Goal: Task Accomplishment & Management: Use online tool/utility

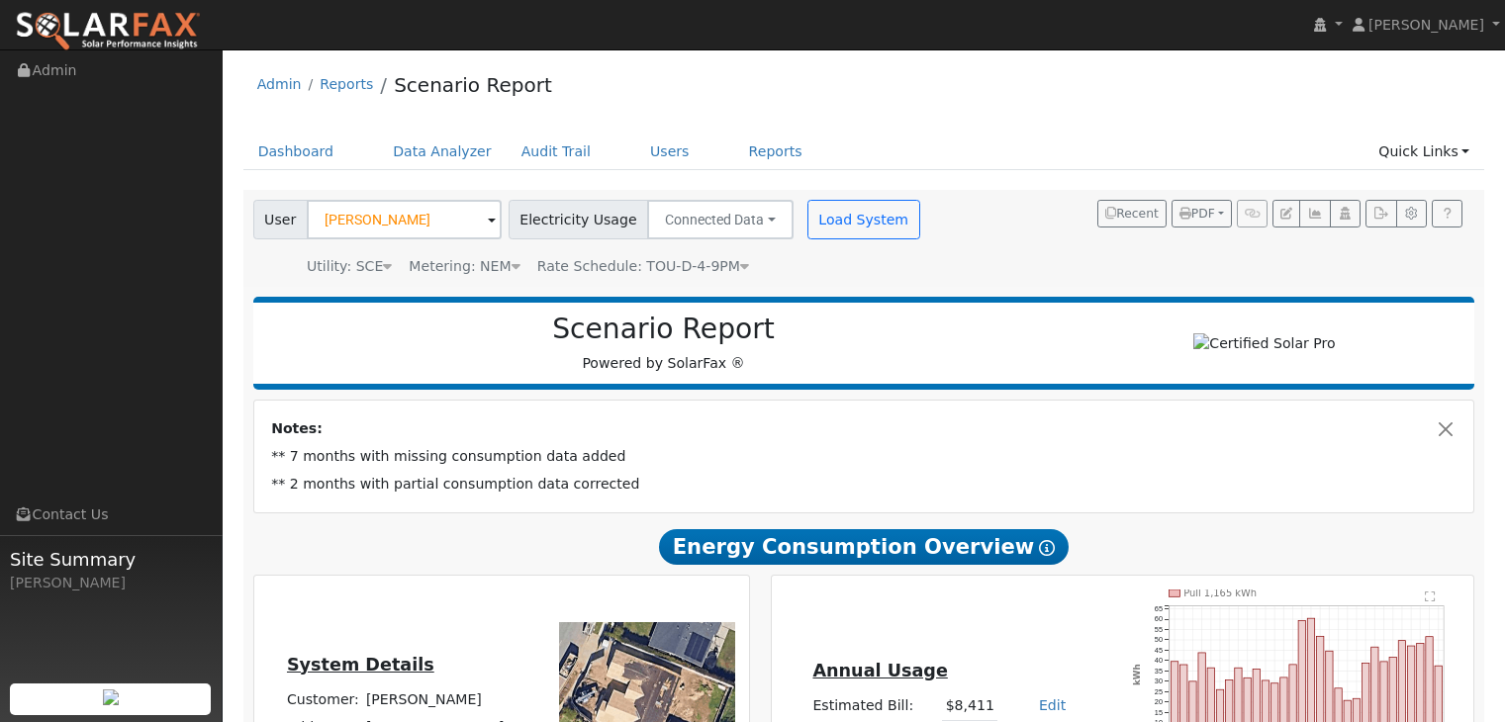
scroll to position [470, 0]
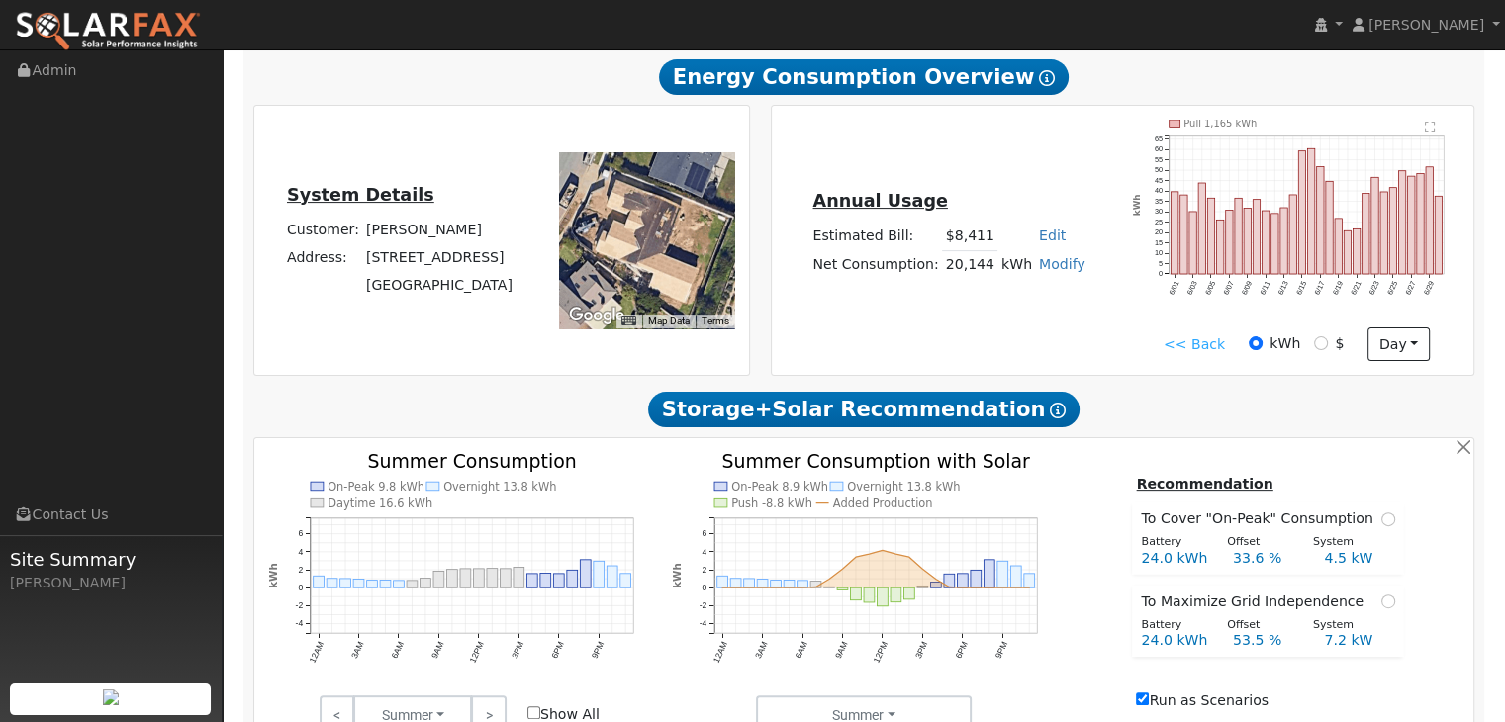
click at [1205, 345] on link "<< Back" at bounding box center [1193, 344] width 61 height 21
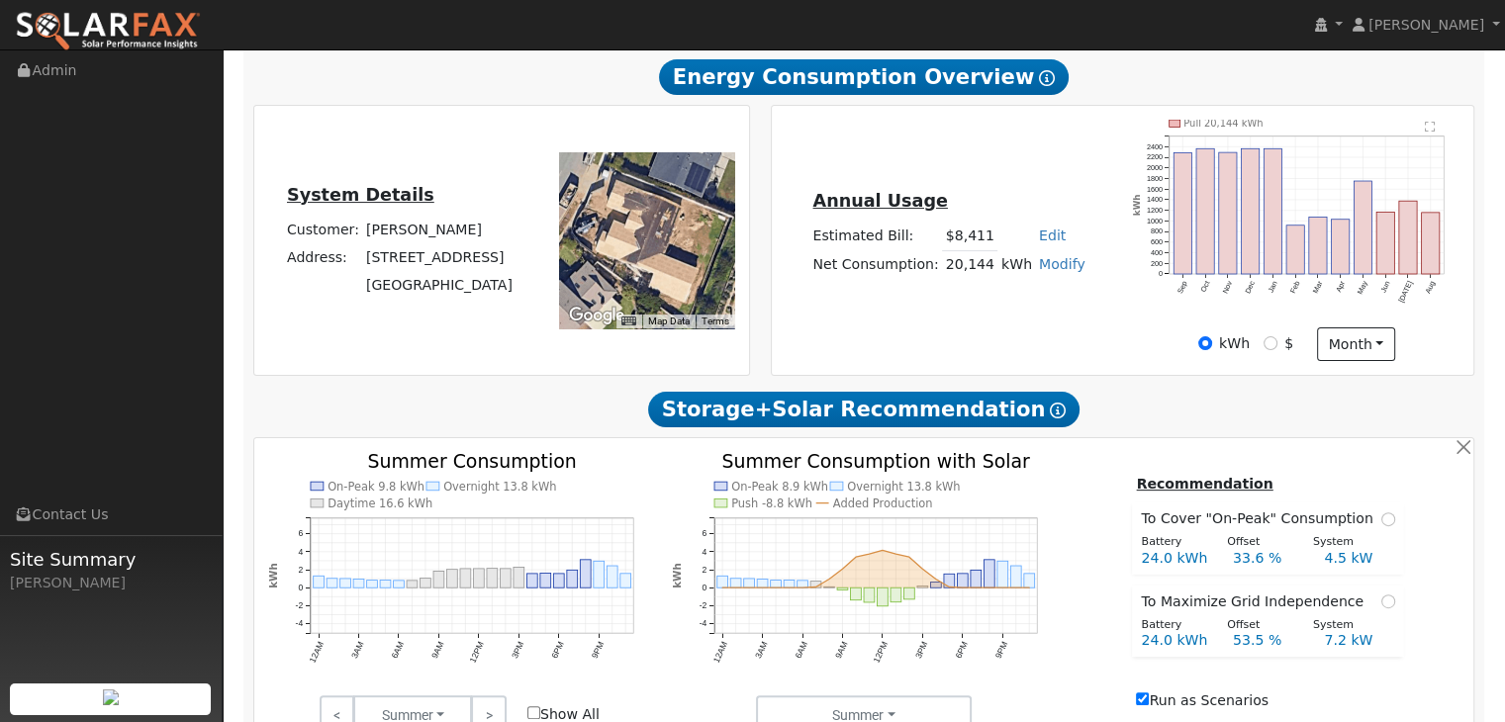
click at [1048, 270] on link "Modify" at bounding box center [1062, 264] width 46 height 16
click at [1049, 269] on link "Modify" at bounding box center [1062, 264] width 46 height 16
click at [988, 272] on tr "Net Consumption: 20,144 kWh Modify Add Consumption Add Electric Vehicle Add Con…" at bounding box center [948, 264] width 279 height 29
click at [975, 270] on td "20,144" at bounding box center [969, 264] width 55 height 29
click at [1043, 270] on link "Modify" at bounding box center [1062, 264] width 46 height 16
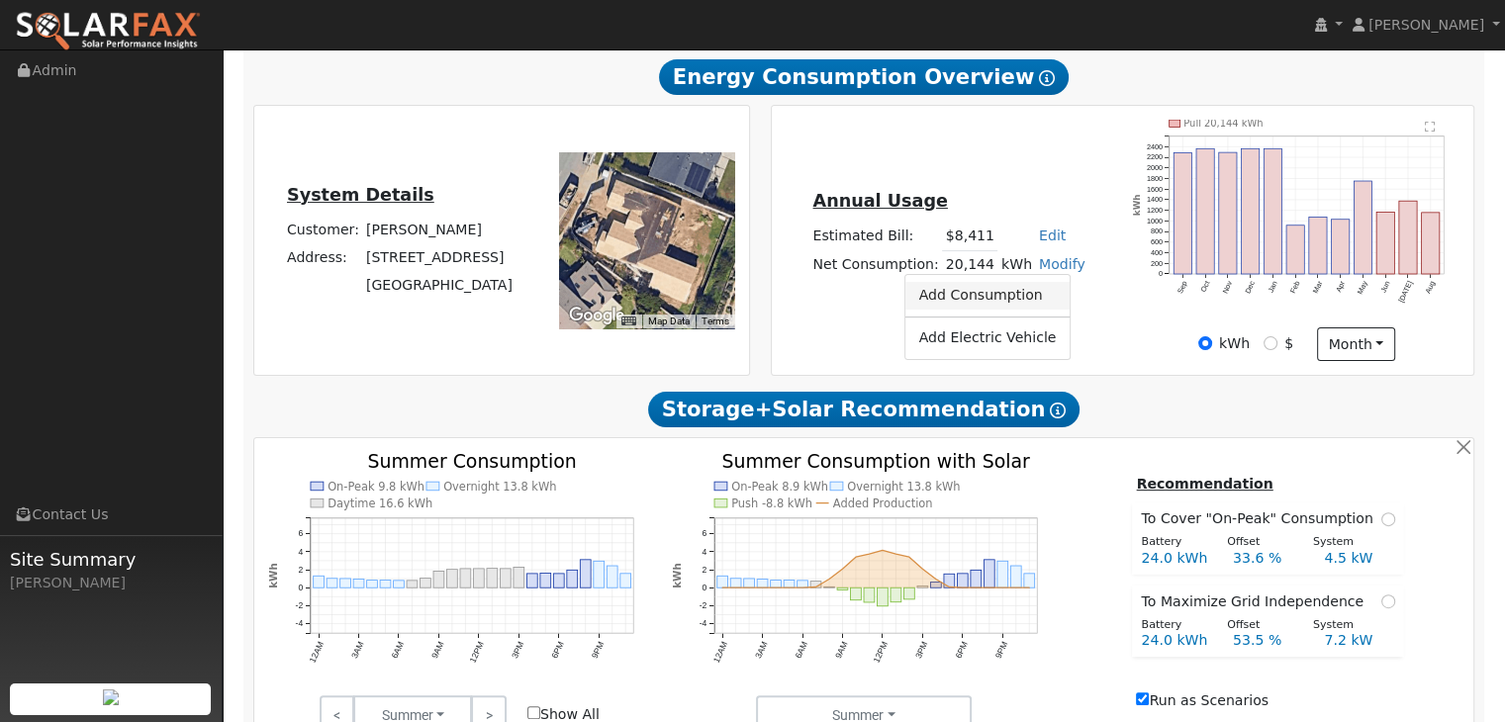
click at [985, 304] on link "Add Consumption" at bounding box center [987, 296] width 165 height 28
type input "20144"
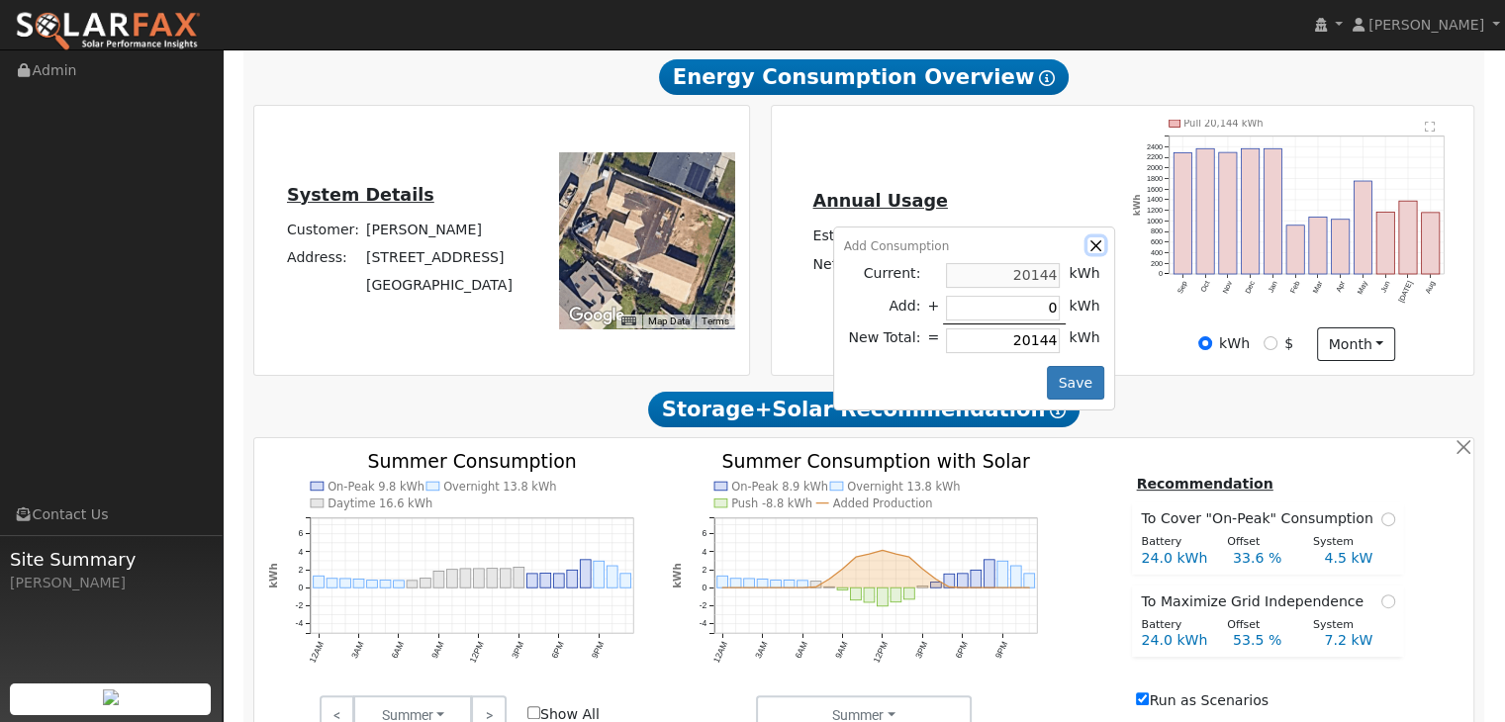
click at [1087, 254] on button "button" at bounding box center [1095, 245] width 17 height 17
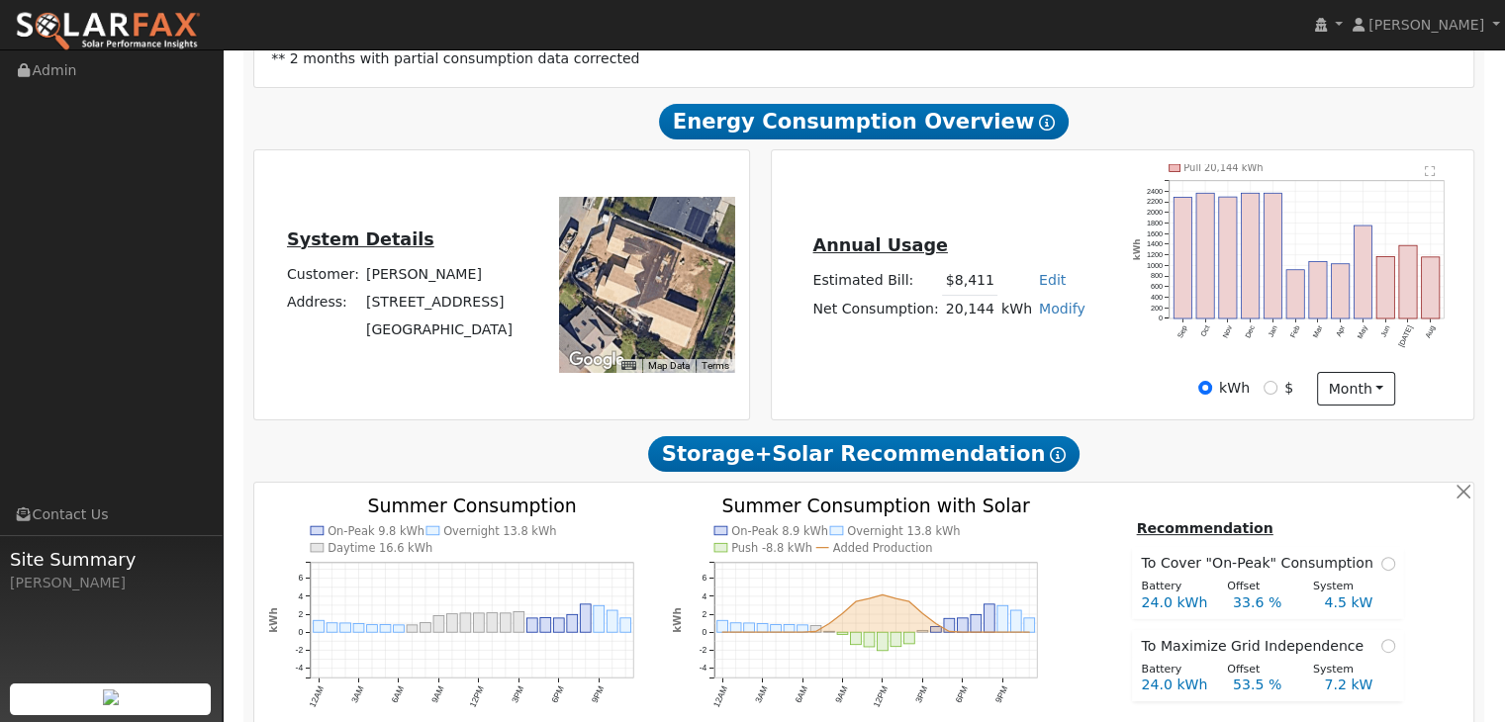
scroll to position [419, 0]
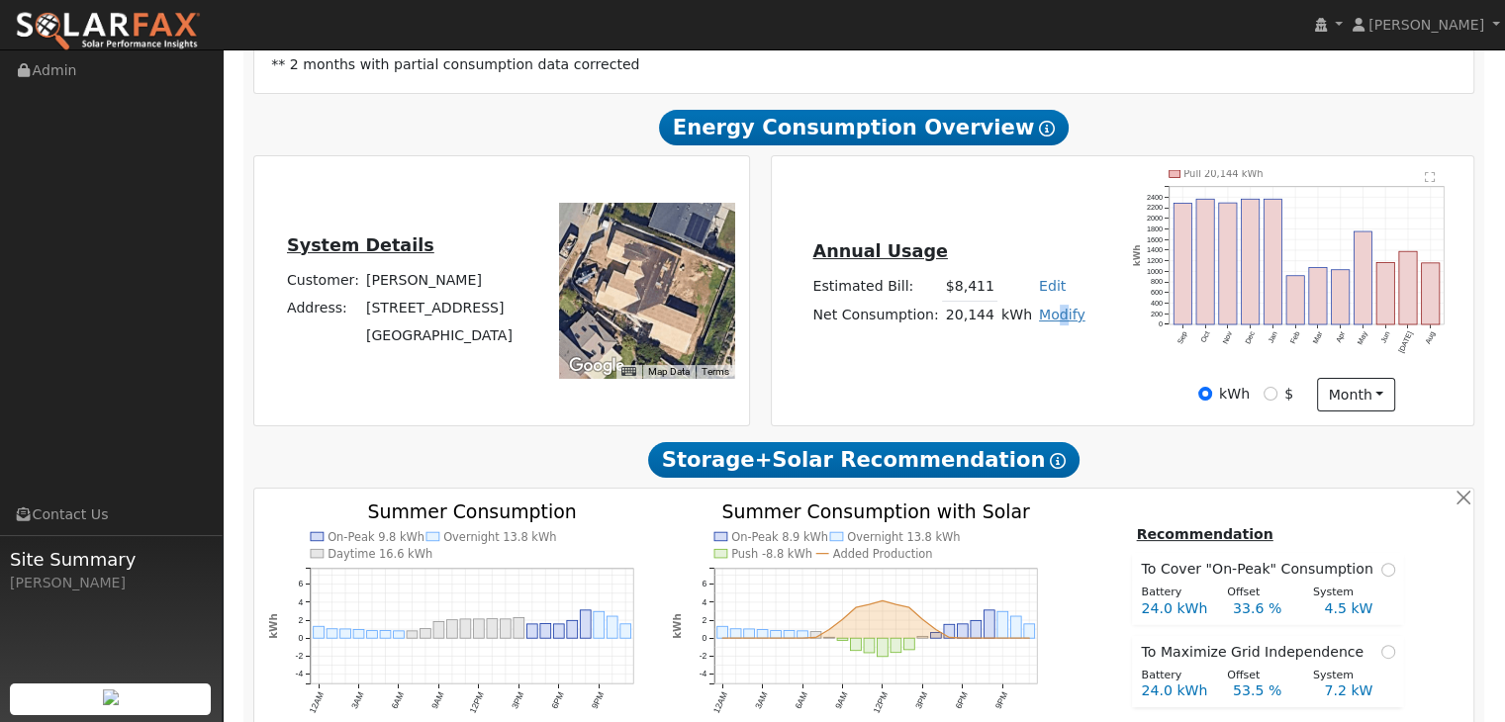
click at [1053, 318] on link "Modify" at bounding box center [1062, 315] width 46 height 16
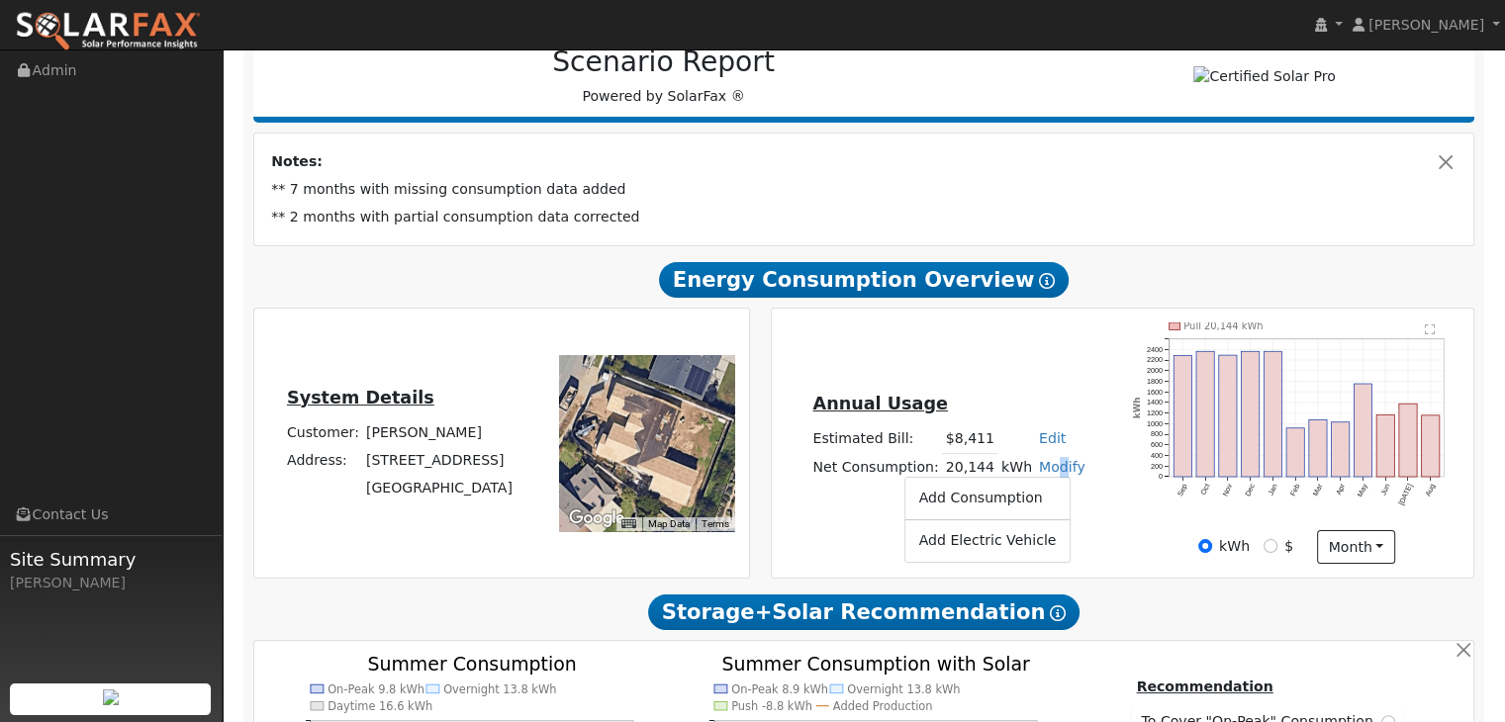
scroll to position [272, 0]
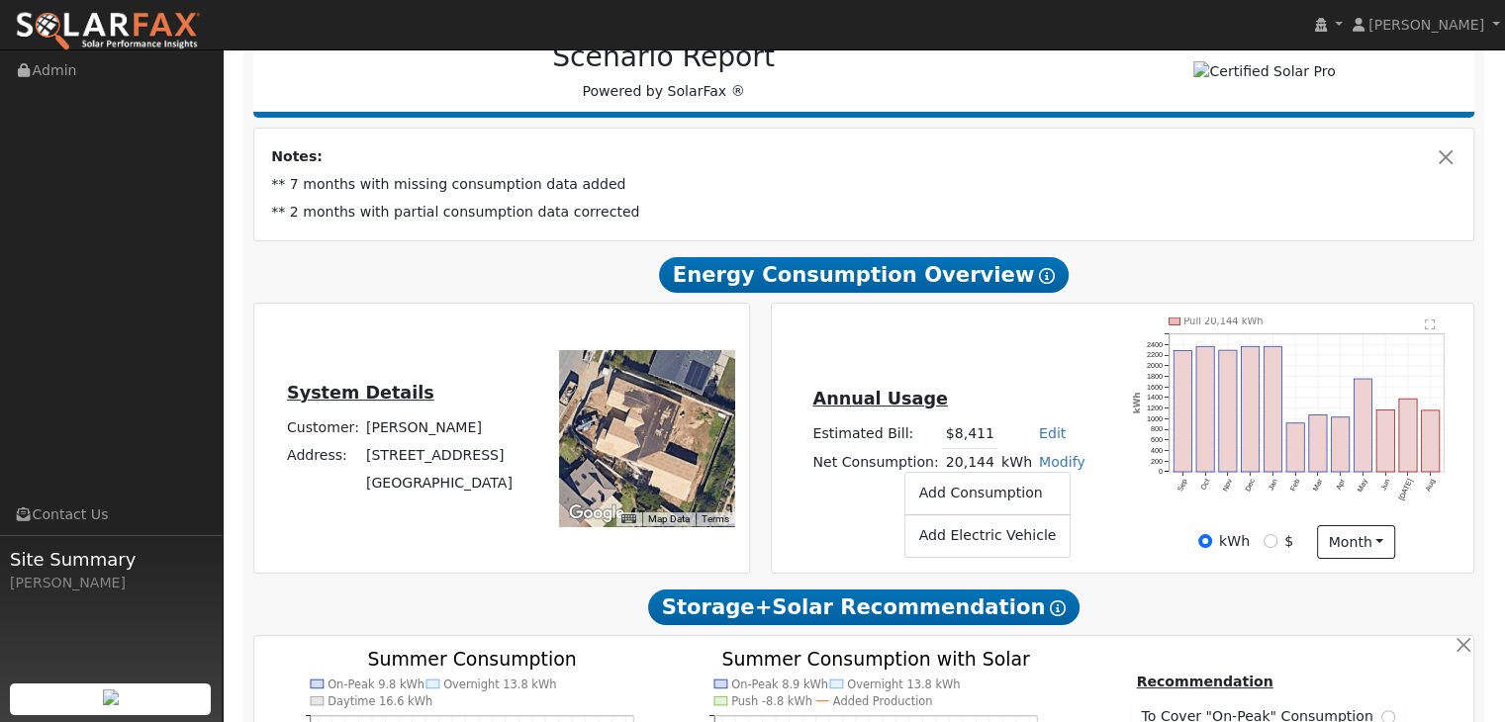
click at [1104, 507] on div "Annual Usage Estimated Bill: $8,411 Edit Estimated Bill $ Annual Net Consumptio…" at bounding box center [1122, 438] width 695 height 241
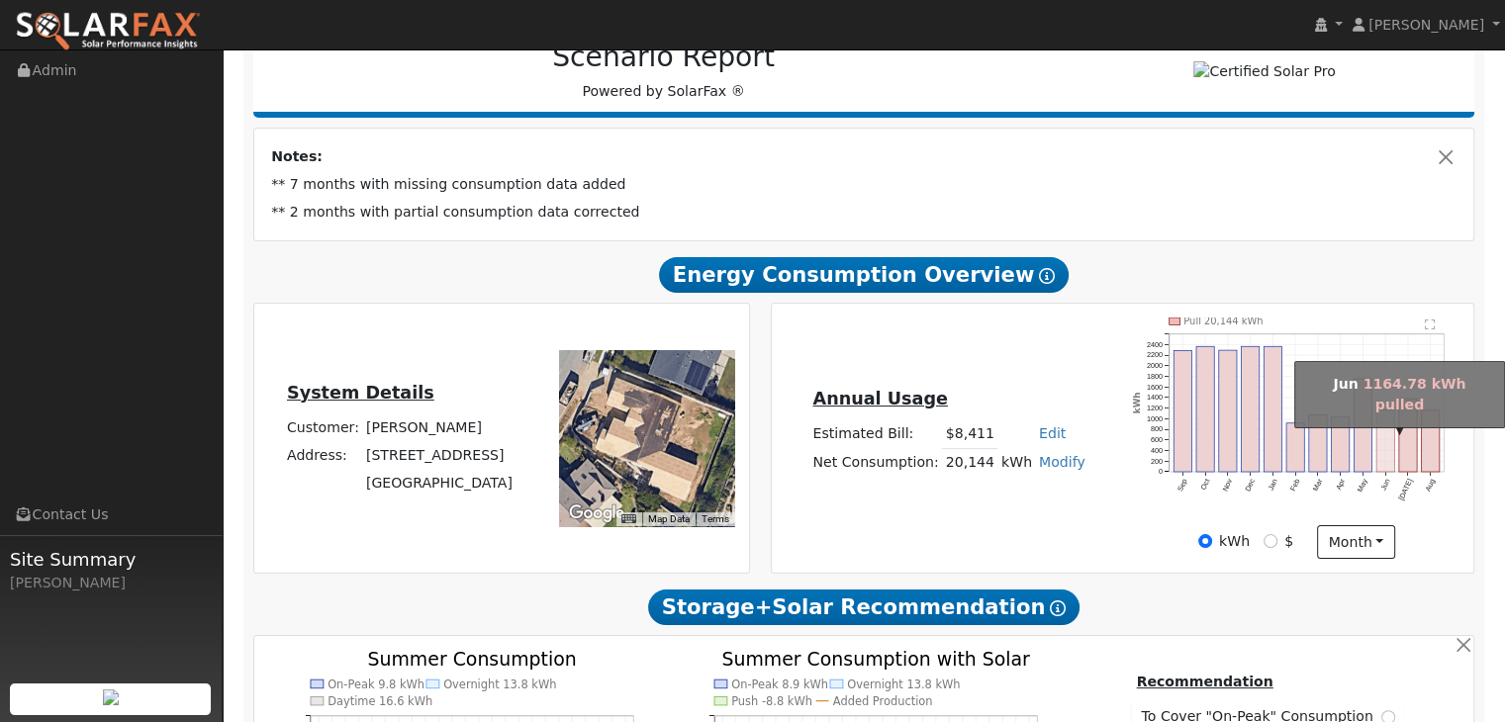
click at [1389, 452] on rect "onclick=""" at bounding box center [1386, 441] width 18 height 62
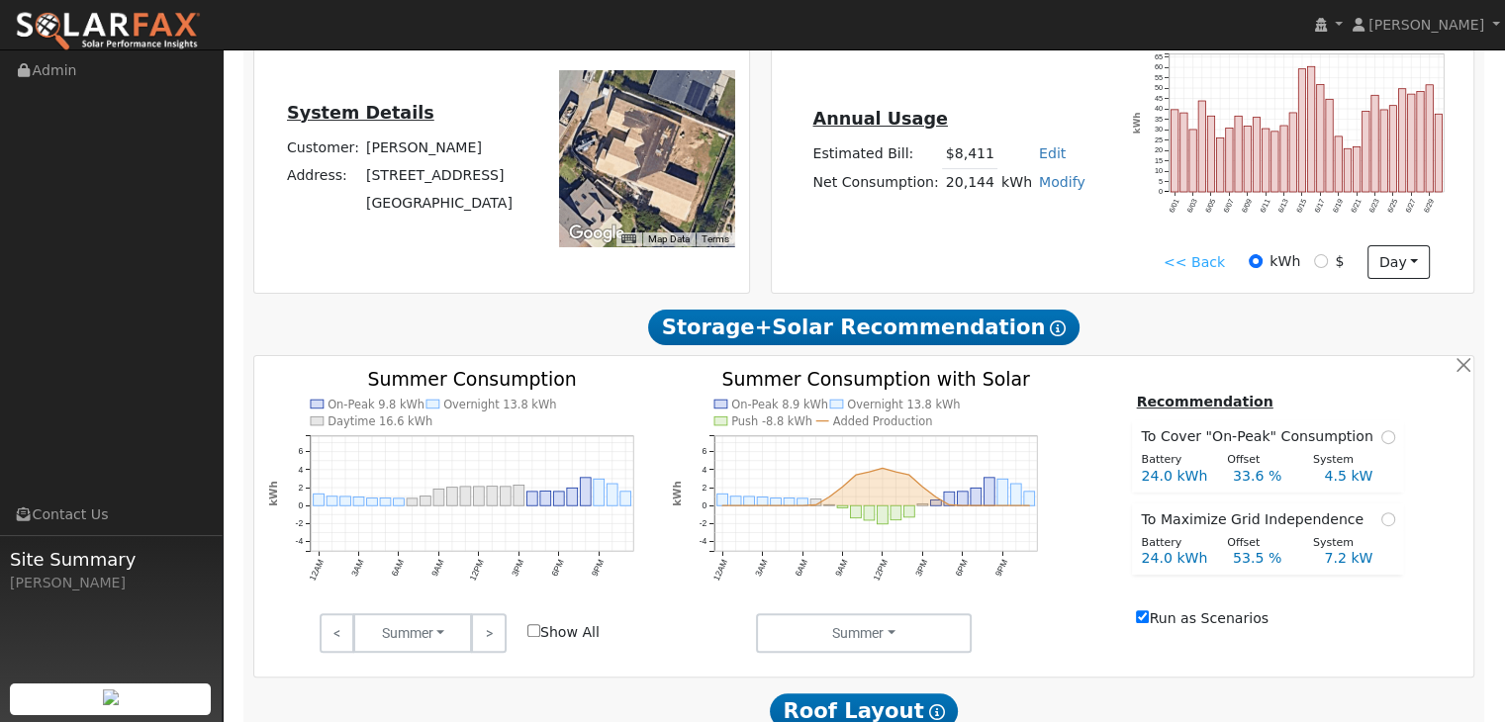
scroll to position [518, 0]
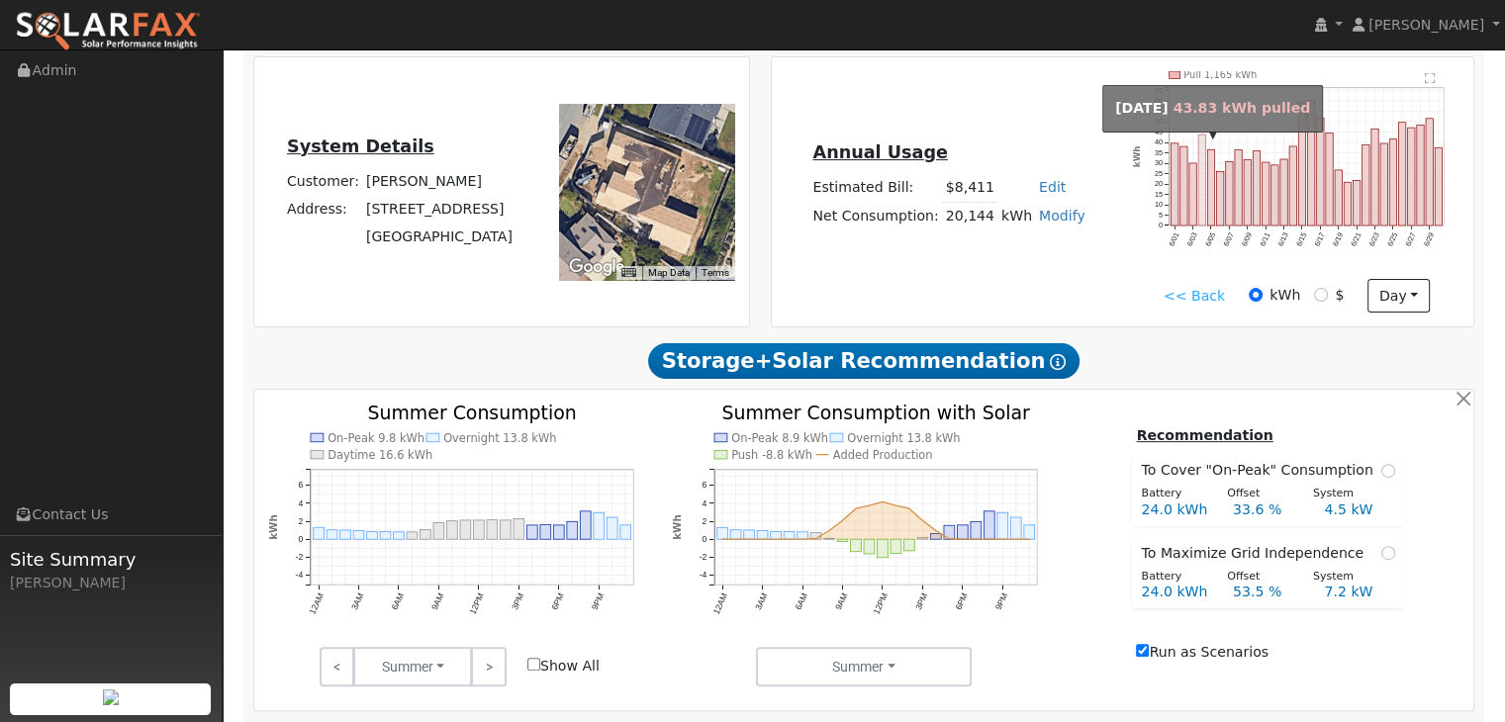
click at [1201, 203] on rect "onclick=""" at bounding box center [1201, 180] width 7 height 91
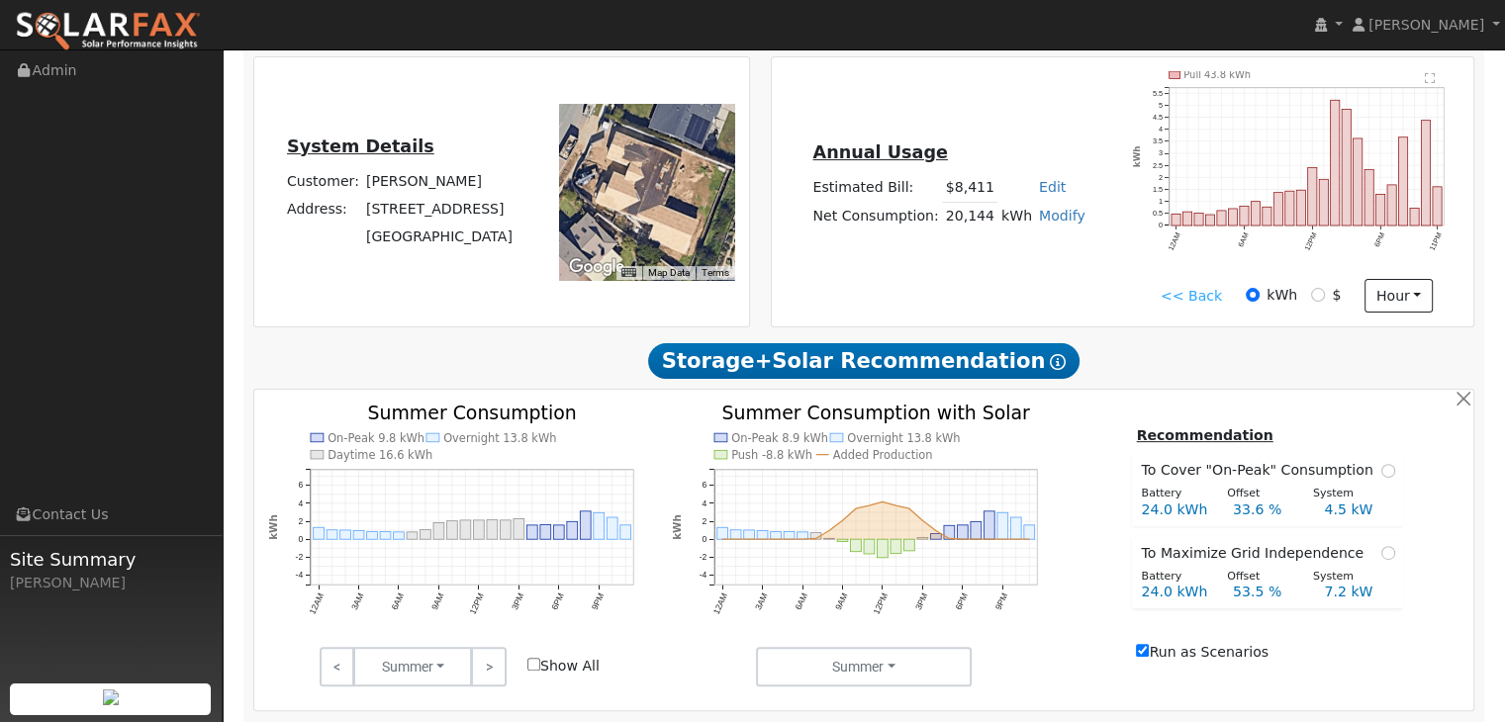
click at [1214, 290] on link "<< Back" at bounding box center [1190, 296] width 61 height 21
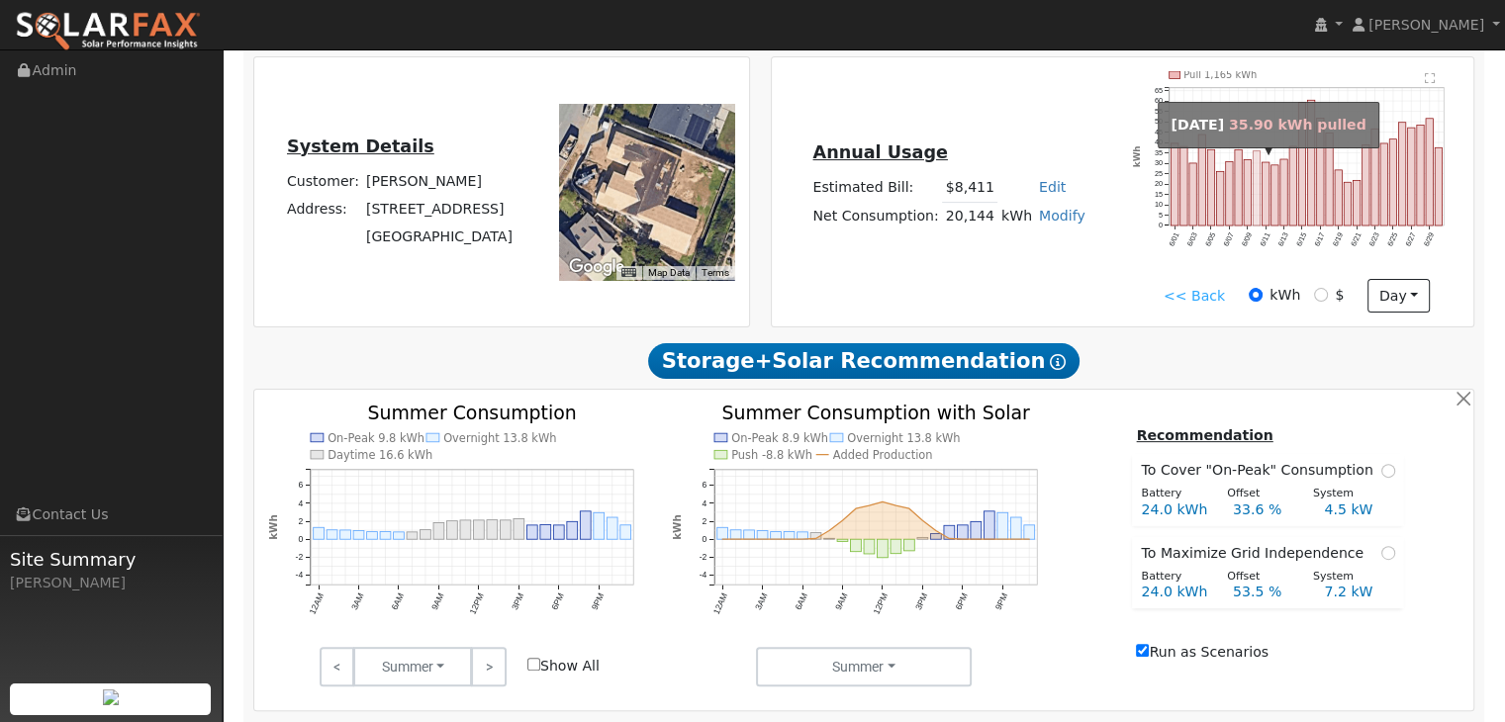
click at [1253, 203] on rect "onclick=""" at bounding box center [1256, 187] width 7 height 75
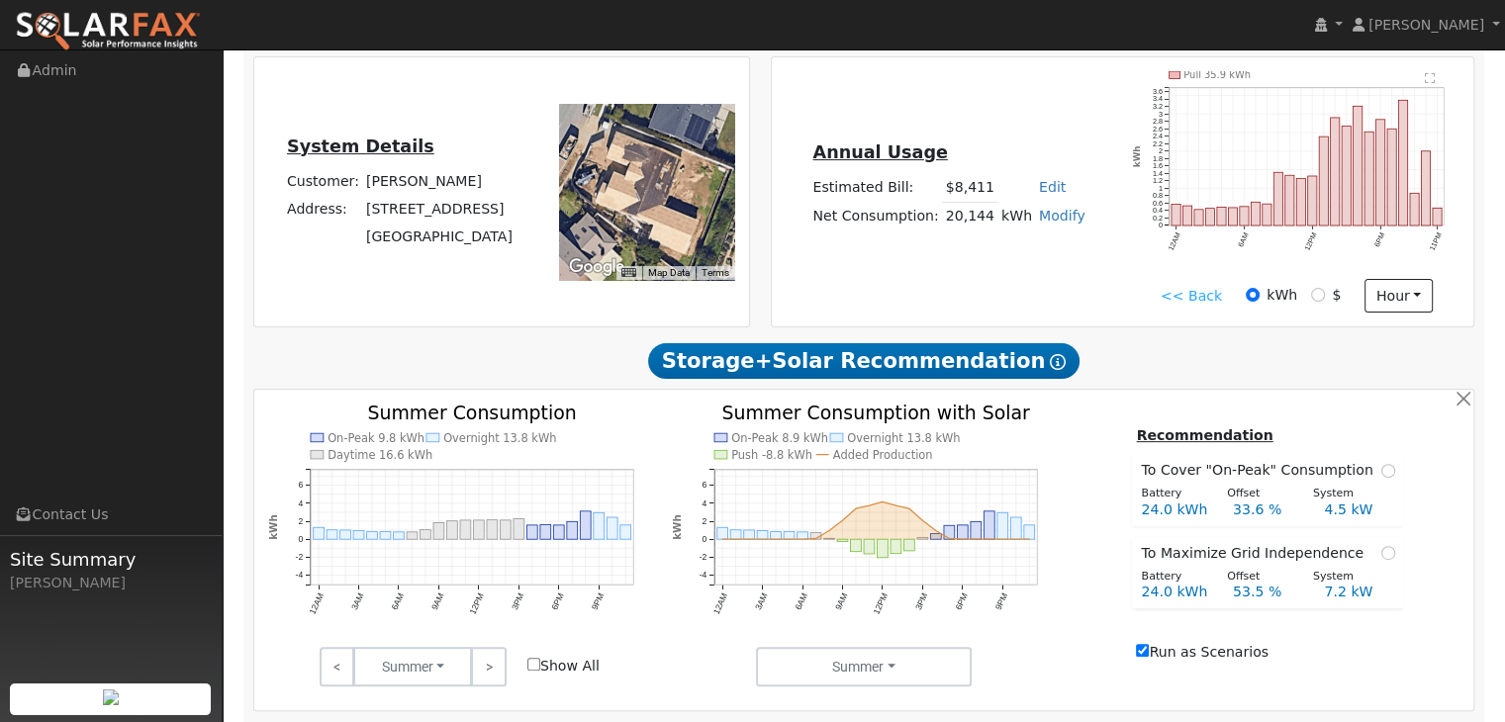
click at [1212, 302] on link "<< Back" at bounding box center [1190, 296] width 61 height 21
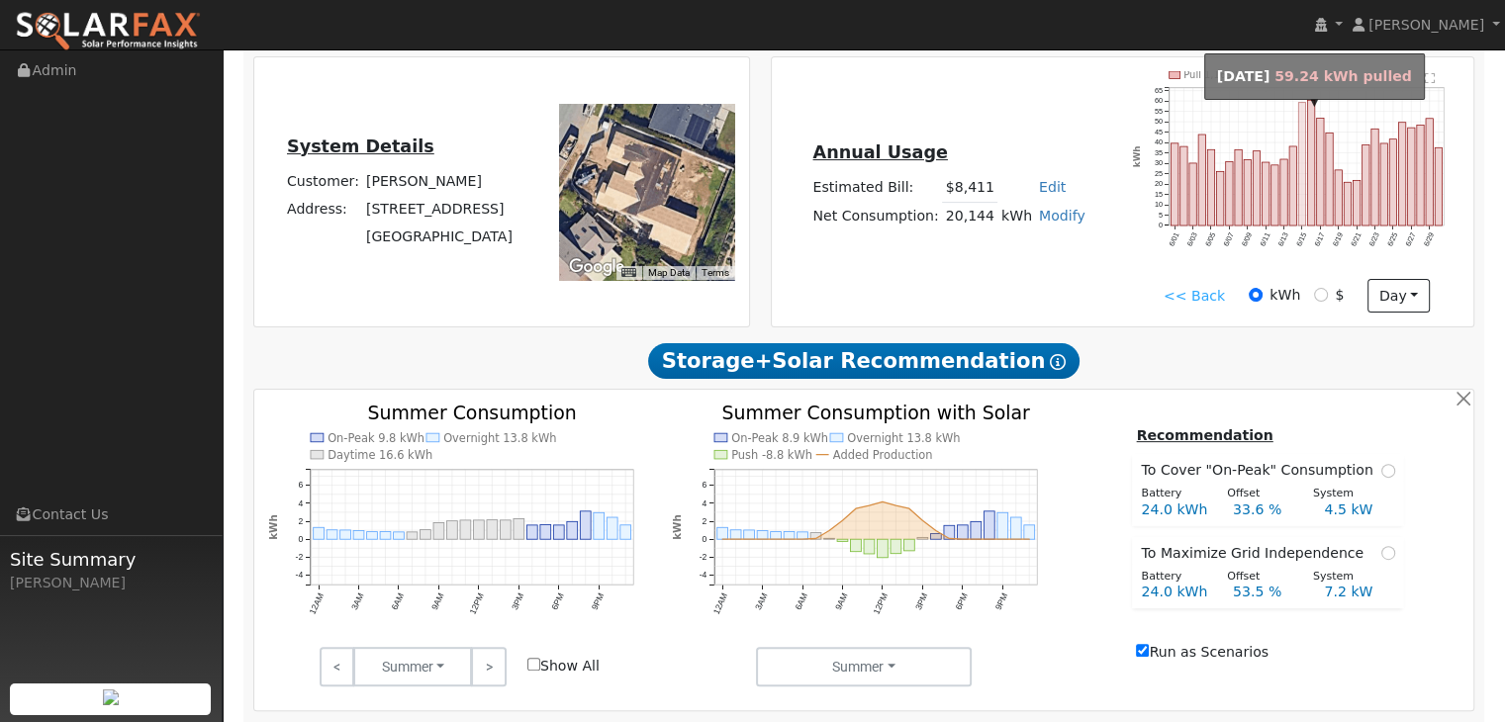
click at [1301, 216] on rect "onclick=""" at bounding box center [1302, 164] width 7 height 124
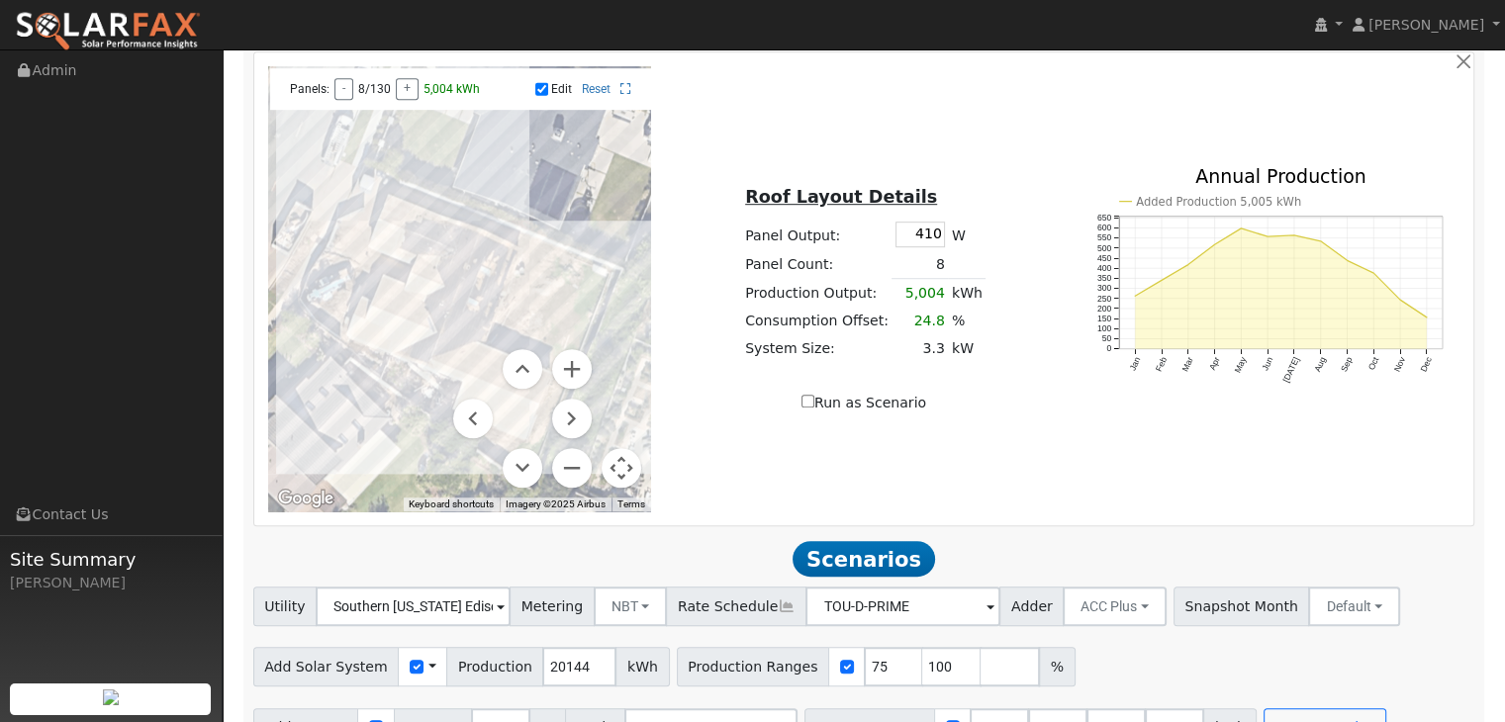
scroll to position [1261, 0]
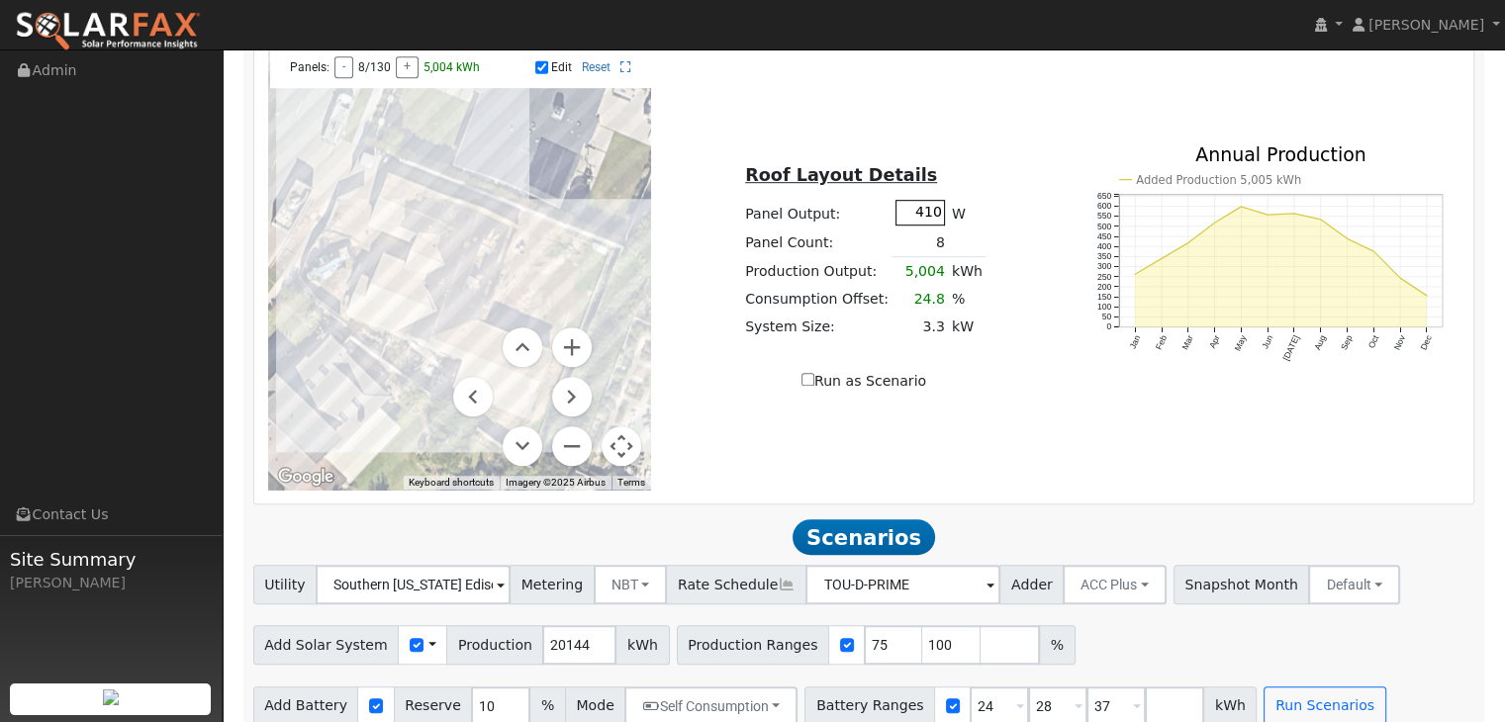
click at [928, 223] on input "410" at bounding box center [919, 212] width 49 height 25
type input "450"
click at [992, 372] on div "Roof Layout Details Panel Output: 450 W Panel Count: 8 Production Output: 5,492…" at bounding box center [864, 266] width 405 height 249
click at [399, 226] on div at bounding box center [460, 267] width 384 height 445
click at [409, 228] on div at bounding box center [460, 267] width 384 height 445
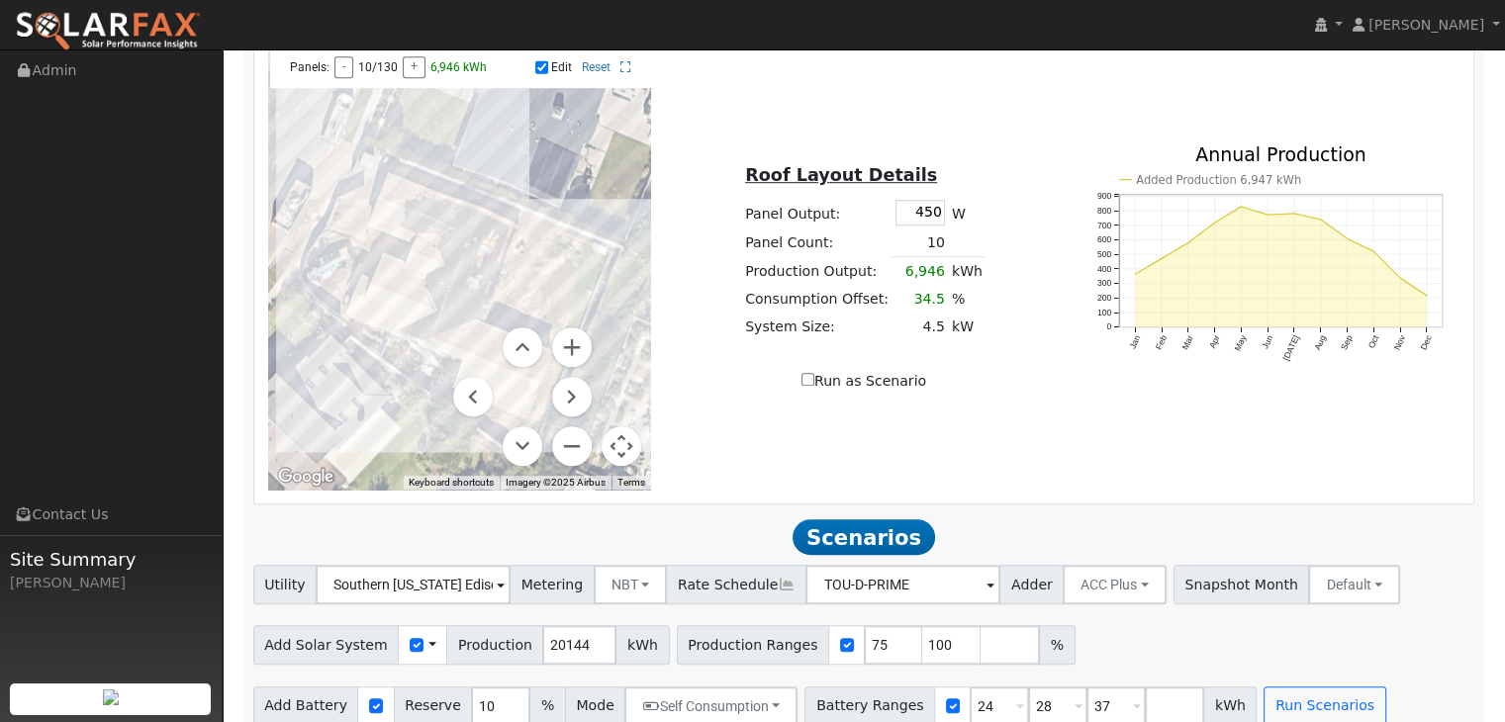
click at [415, 230] on div at bounding box center [460, 267] width 384 height 445
click at [579, 662] on input "20143" at bounding box center [579, 645] width 74 height 40
click at [582, 662] on input "20142" at bounding box center [579, 645] width 74 height 40
click at [583, 662] on input "20141" at bounding box center [579, 645] width 74 height 40
type input "20092"
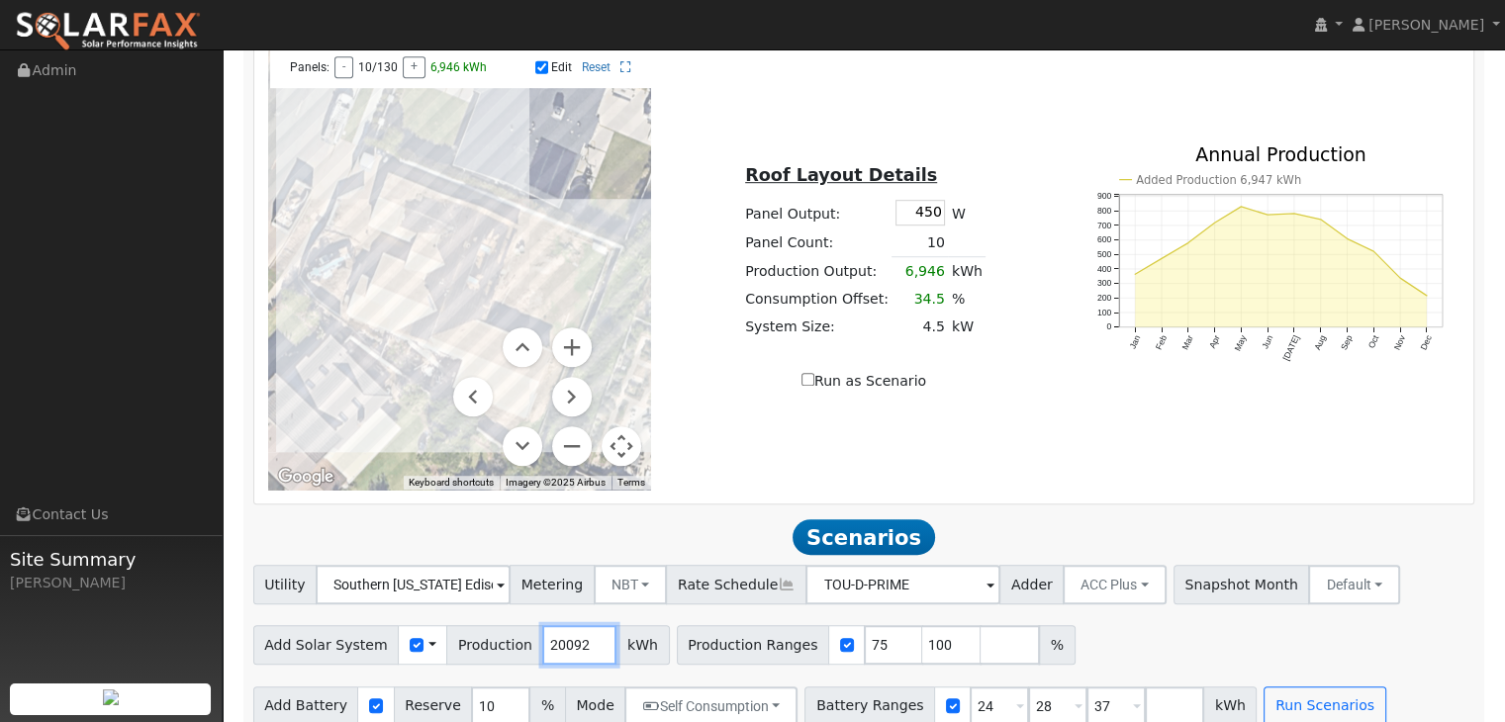
click at [578, 658] on input "20092" at bounding box center [579, 645] width 74 height 40
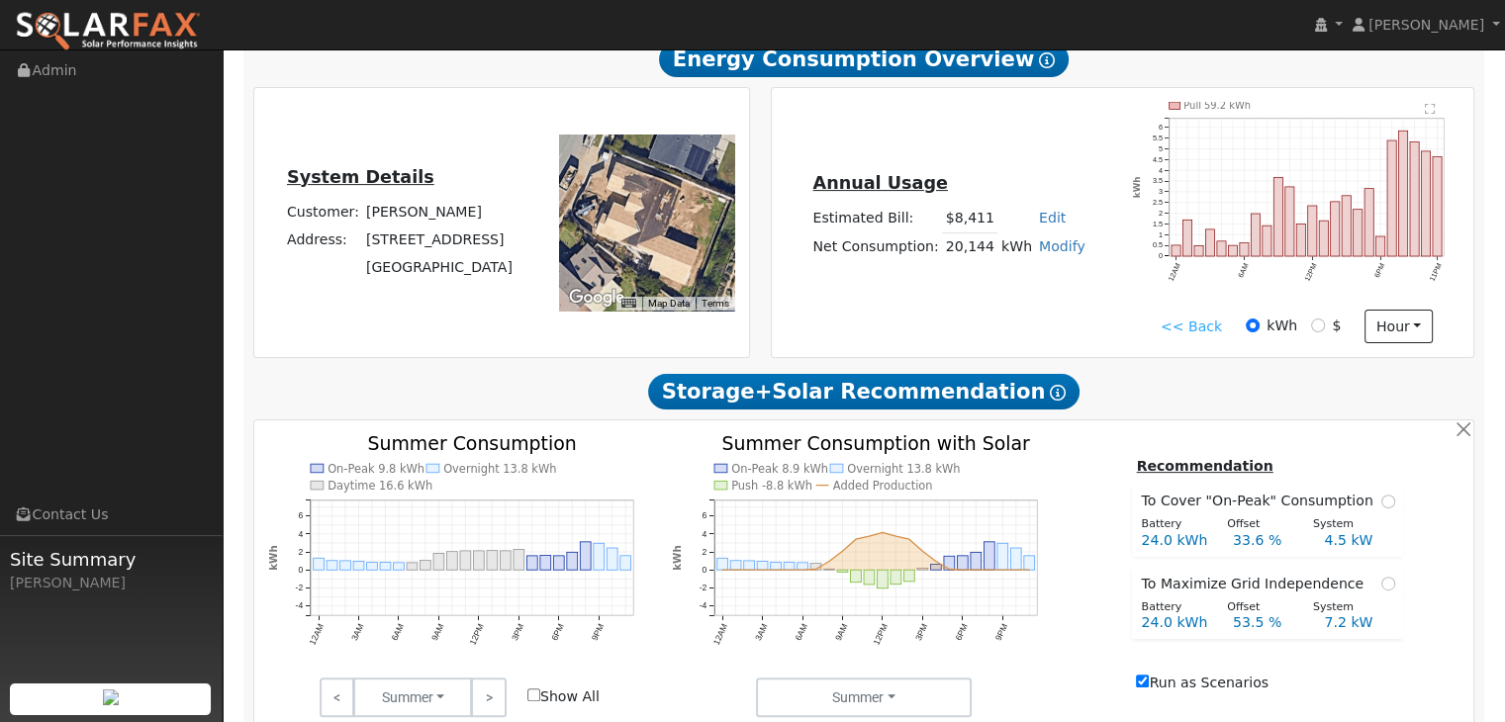
scroll to position [419, 0]
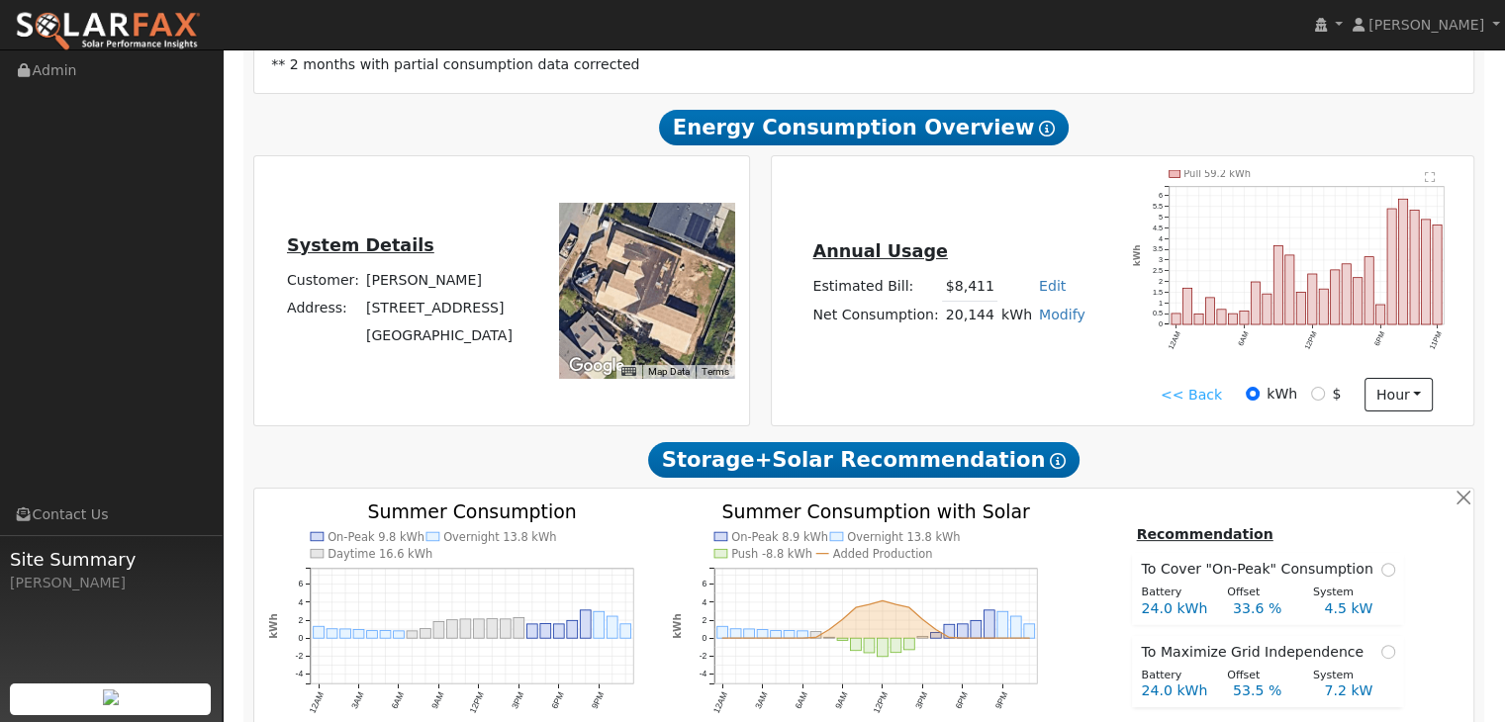
click at [1044, 286] on link "Edit" at bounding box center [1052, 286] width 27 height 16
click at [1044, 369] on div "Annual Usage Estimated Bill: $8,411 Edit Estimated Bill $ Annual Net Consumptio…" at bounding box center [1122, 290] width 695 height 241
click at [1053, 318] on link "Modify" at bounding box center [1062, 315] width 46 height 16
click at [1006, 351] on link "Add Consumption" at bounding box center [987, 346] width 165 height 28
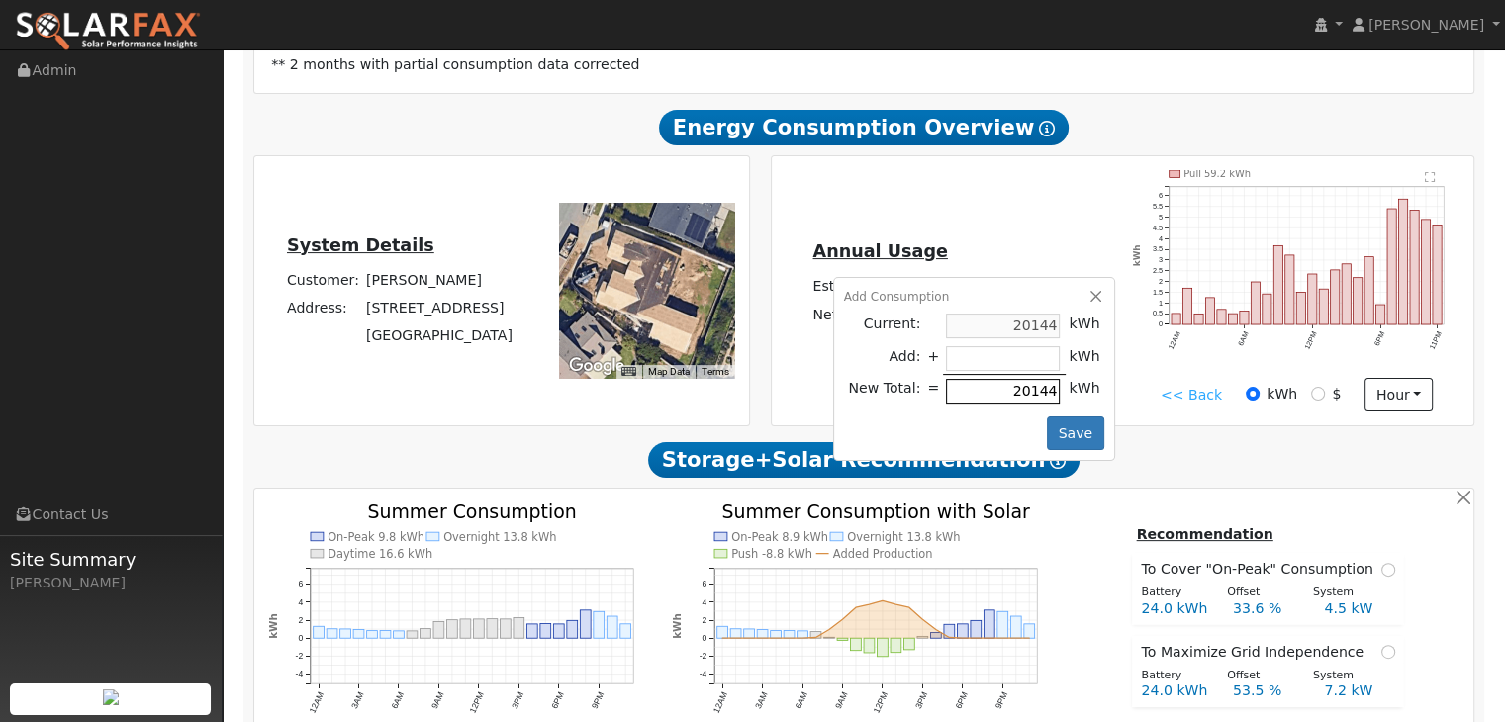
click at [1033, 396] on input "20144" at bounding box center [1003, 391] width 114 height 25
type input "-18130"
type input "2014"
type input "-19940"
type input "204"
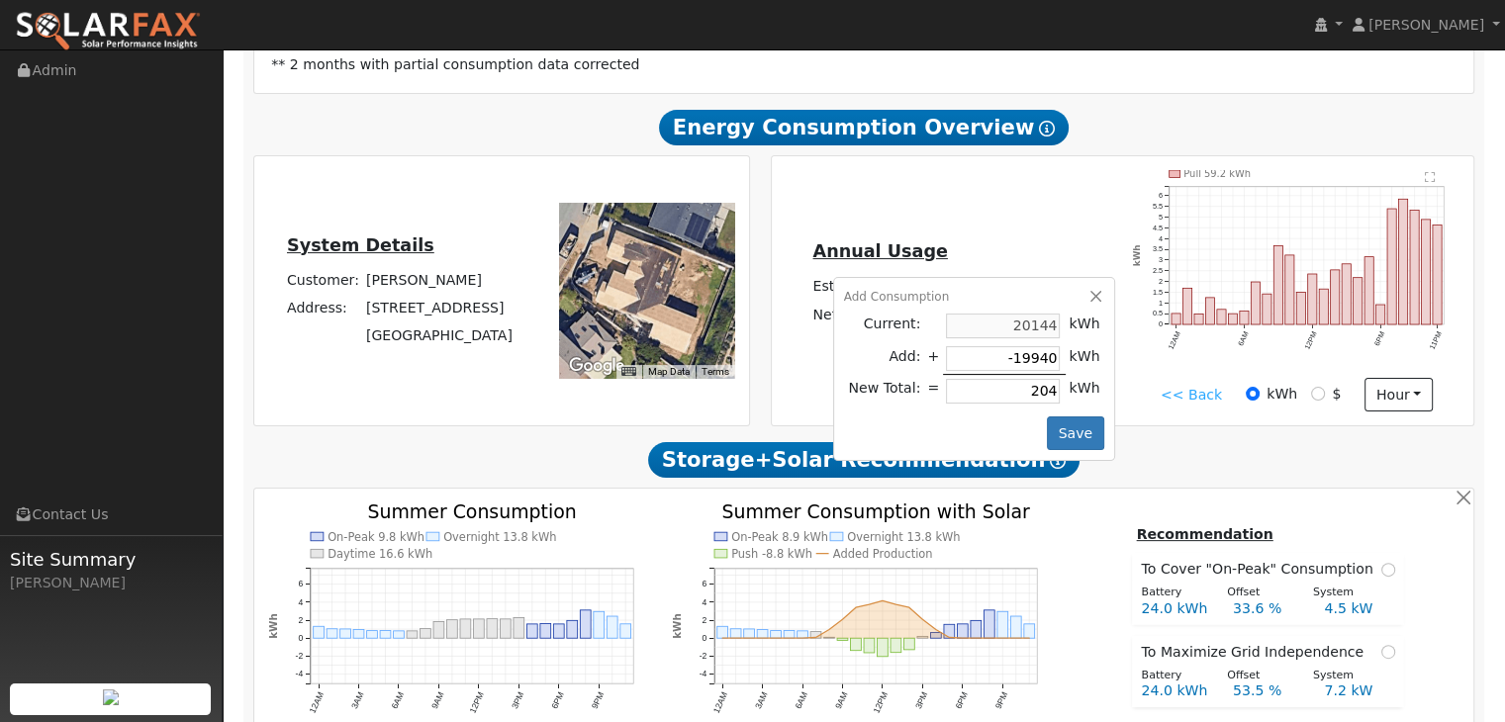
type input "-20120"
type input "24"
type input "-20140"
type input "4"
type input "-20144"
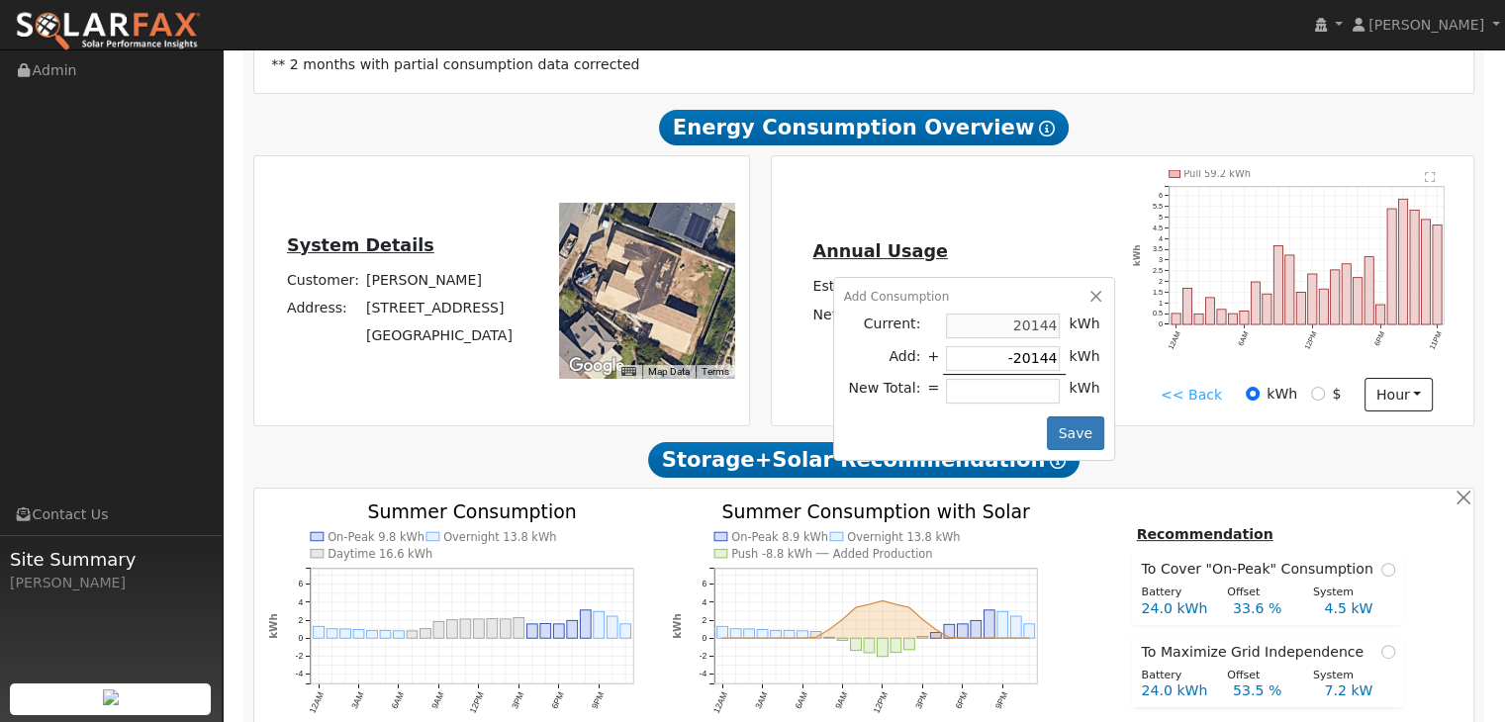
type input "-20143"
type input "1"
type input "-20131"
type input "13"
type input "-20014"
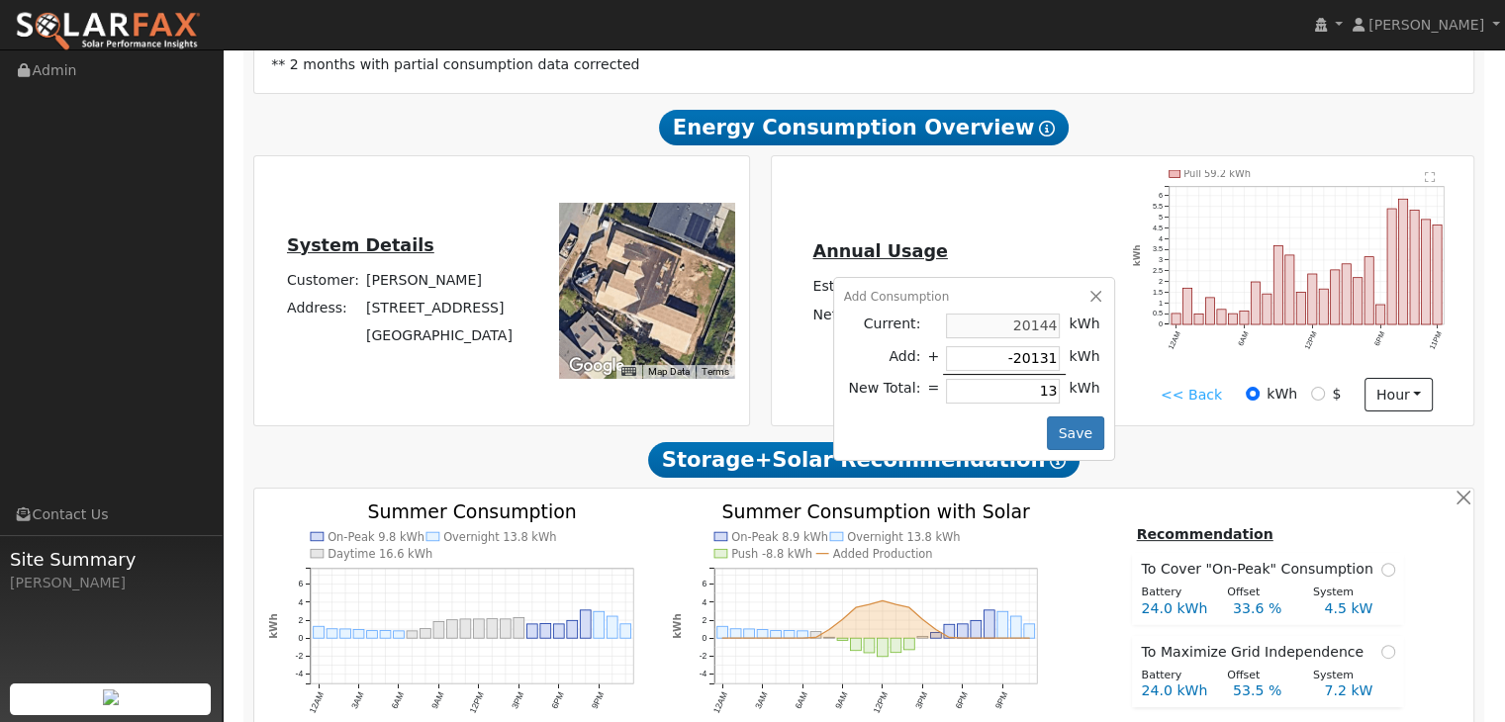
type input "130"
type input "-18844"
type input "1300"
type input "-7144"
type input "13000"
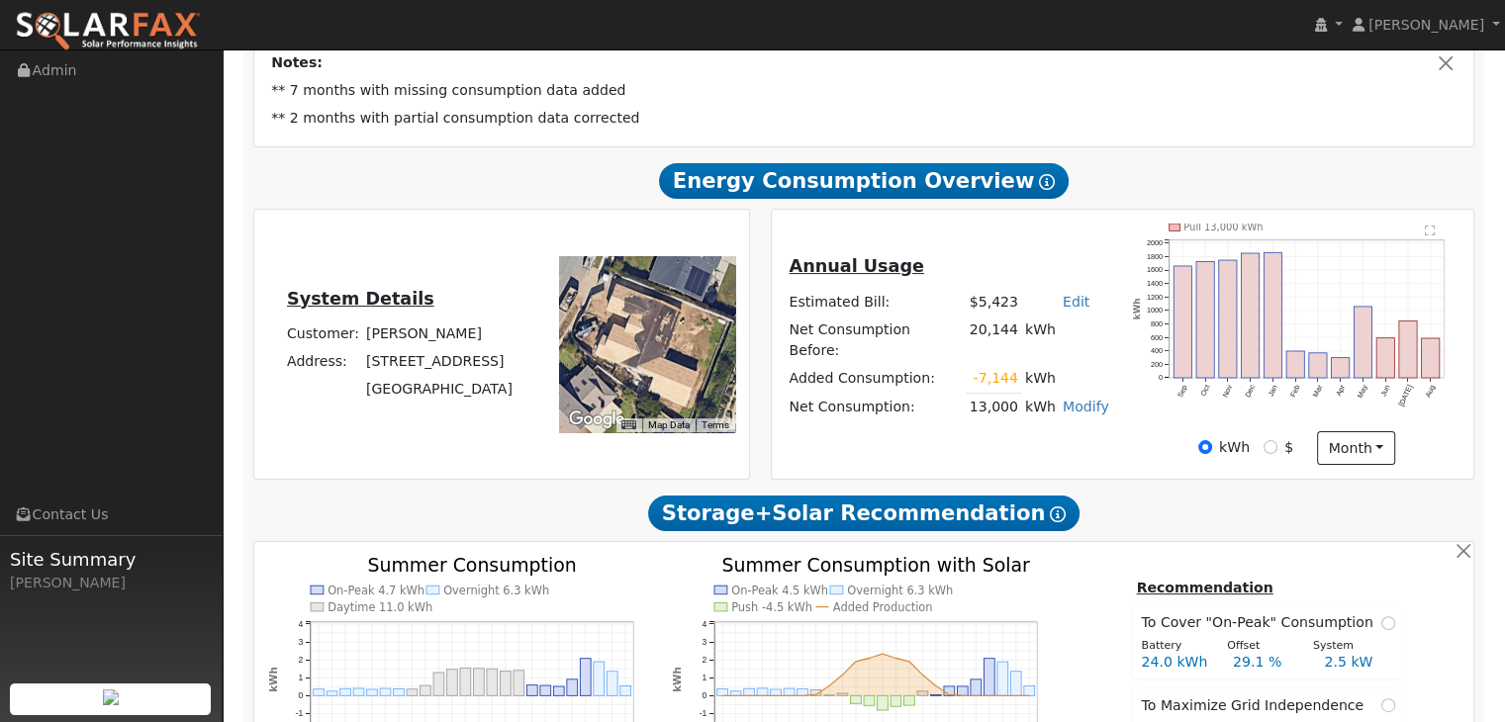
scroll to position [372, 0]
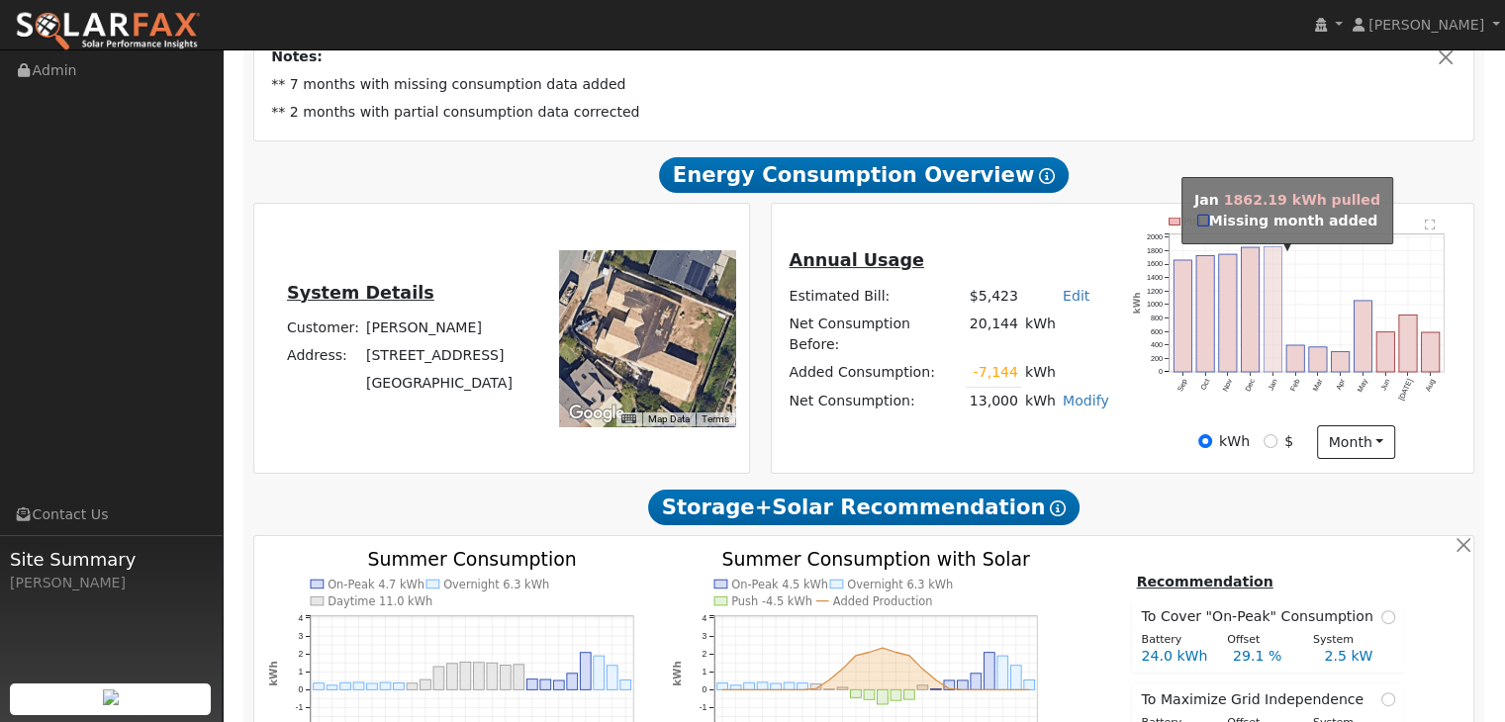
click at [1274, 353] on rect "onclick=""" at bounding box center [1273, 309] width 18 height 126
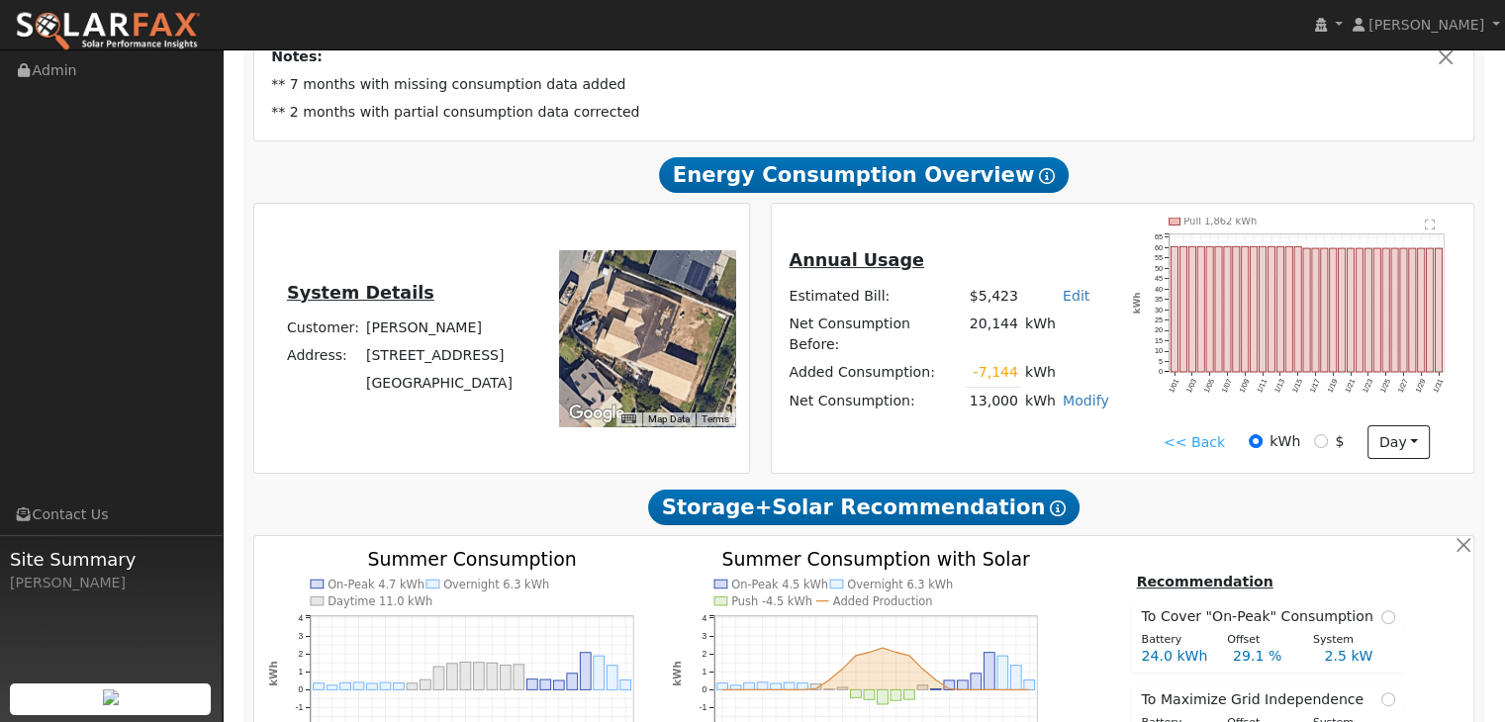
click at [370, 99] on td "** 7 months with missing consumption data added" at bounding box center [864, 85] width 1192 height 28
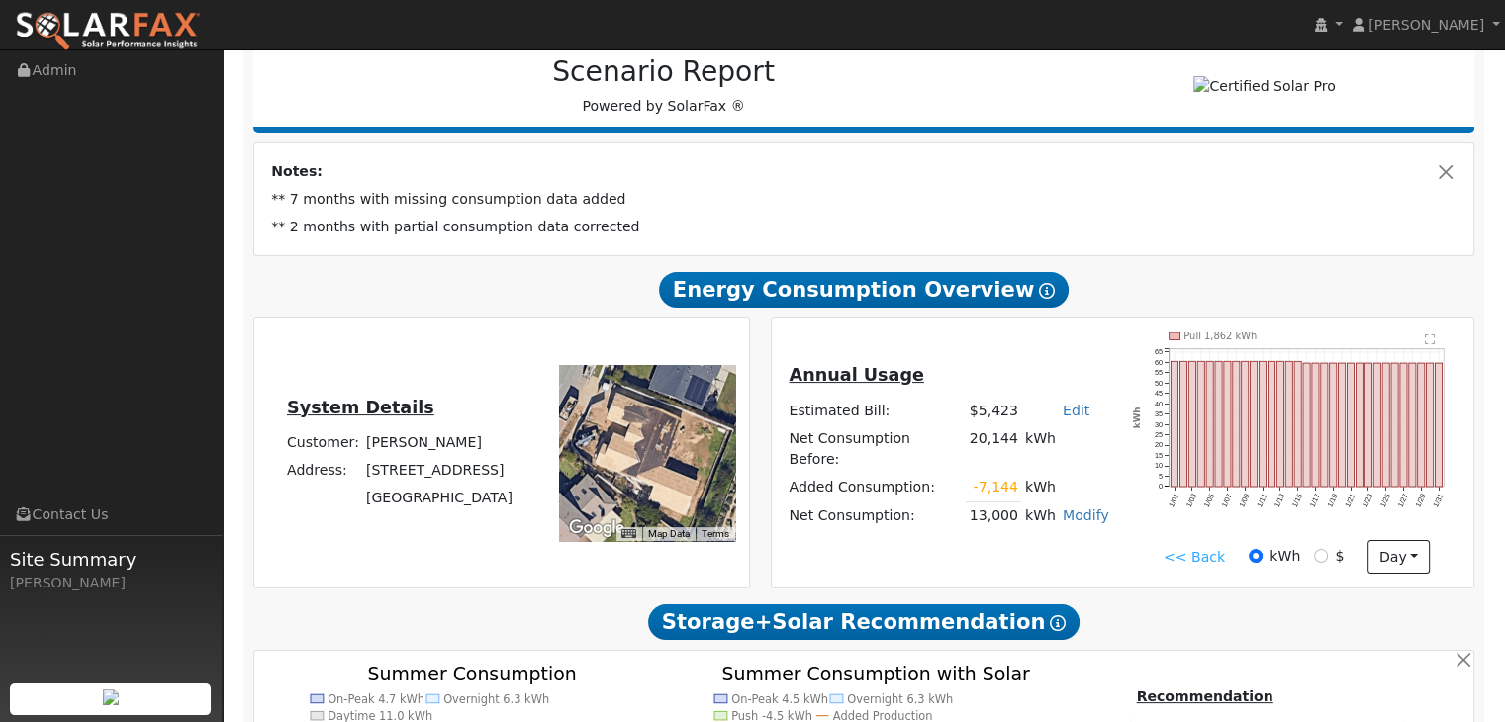
scroll to position [248, 0]
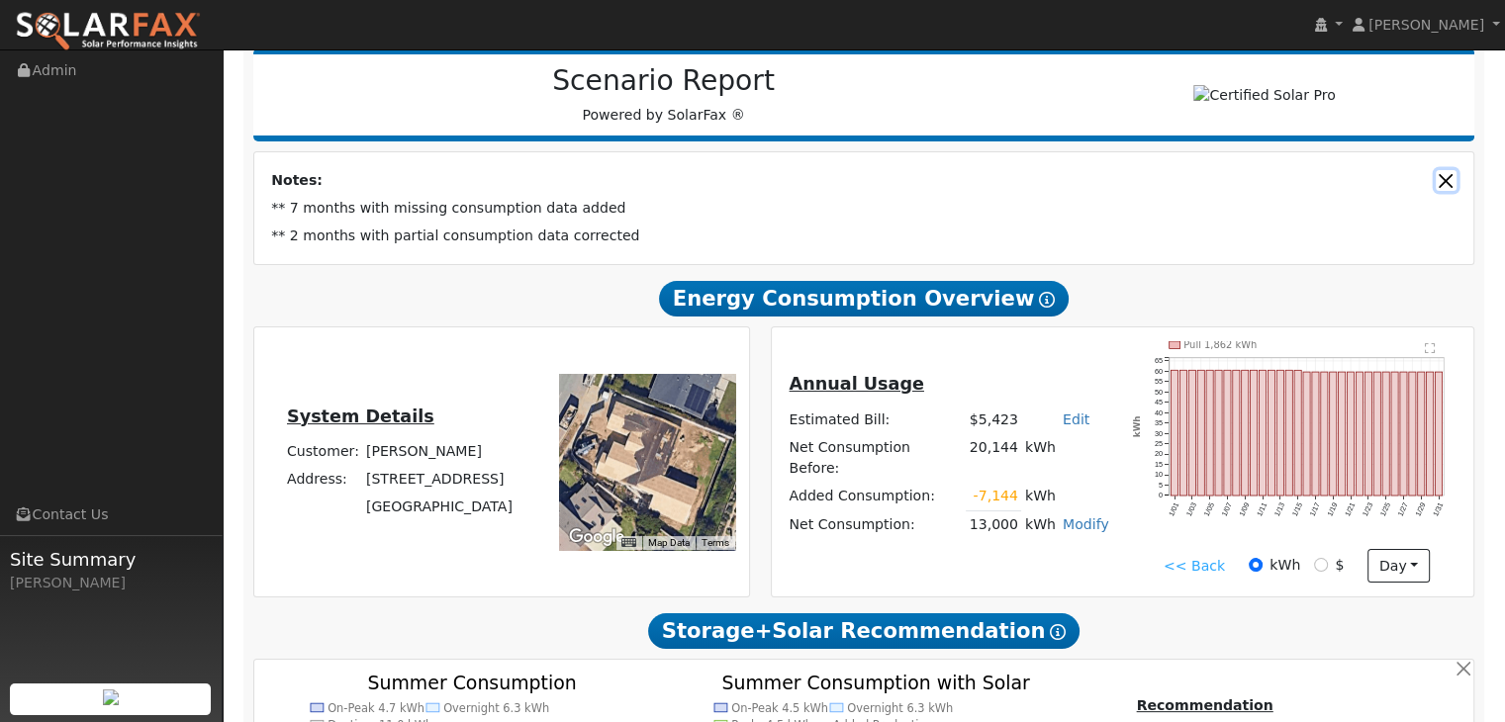
click at [1440, 178] on button "Close" at bounding box center [1445, 180] width 21 height 21
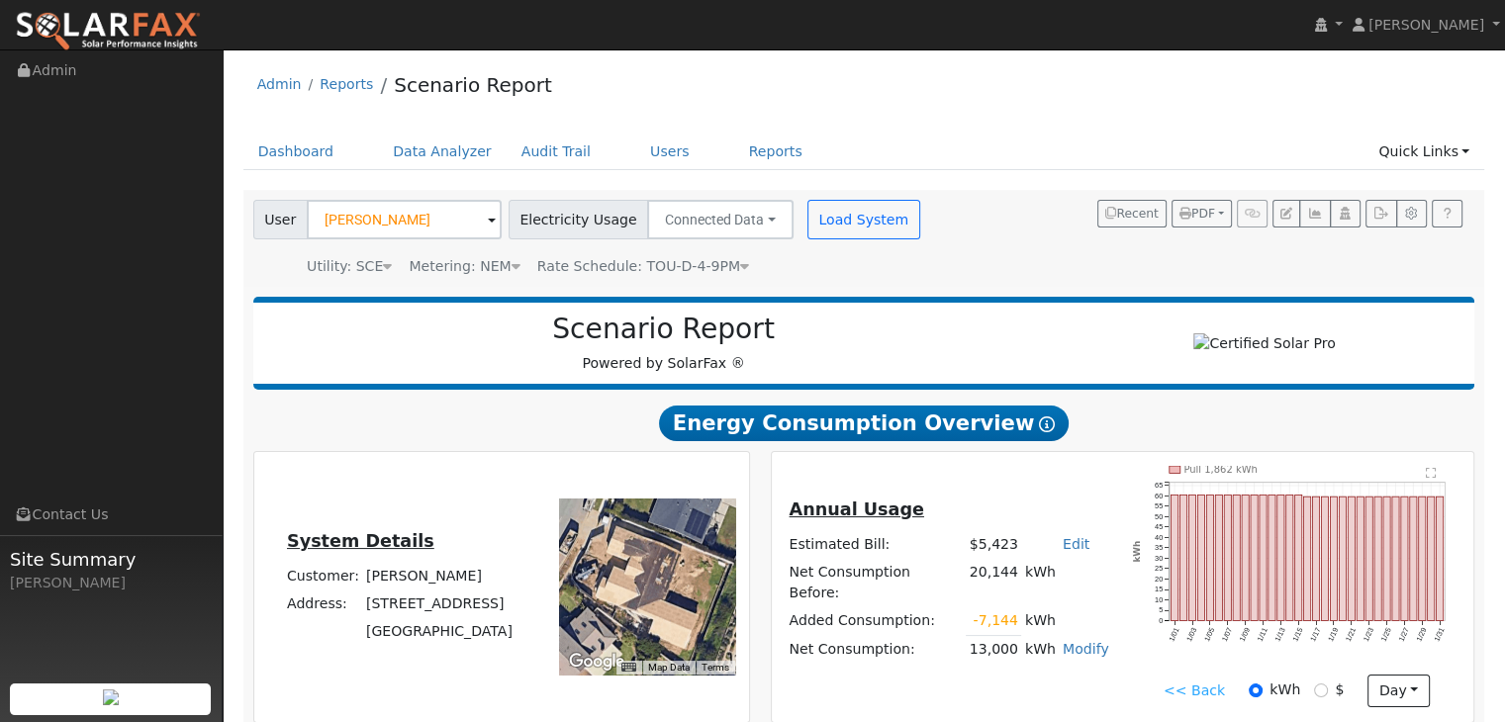
scroll to position [0, 0]
click at [746, 218] on button "Connected Data" at bounding box center [720, 220] width 146 height 40
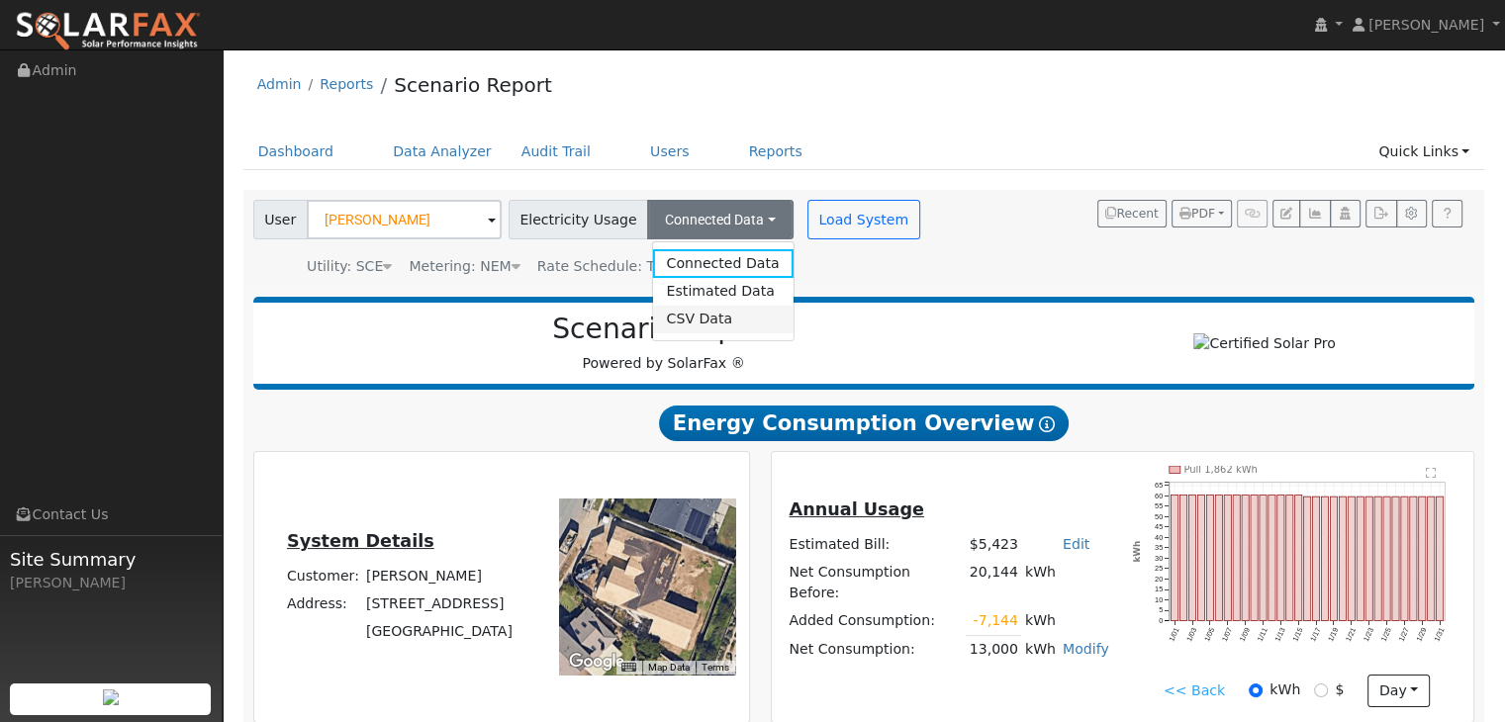
click at [673, 320] on link "CSV Data" at bounding box center [722, 320] width 140 height 28
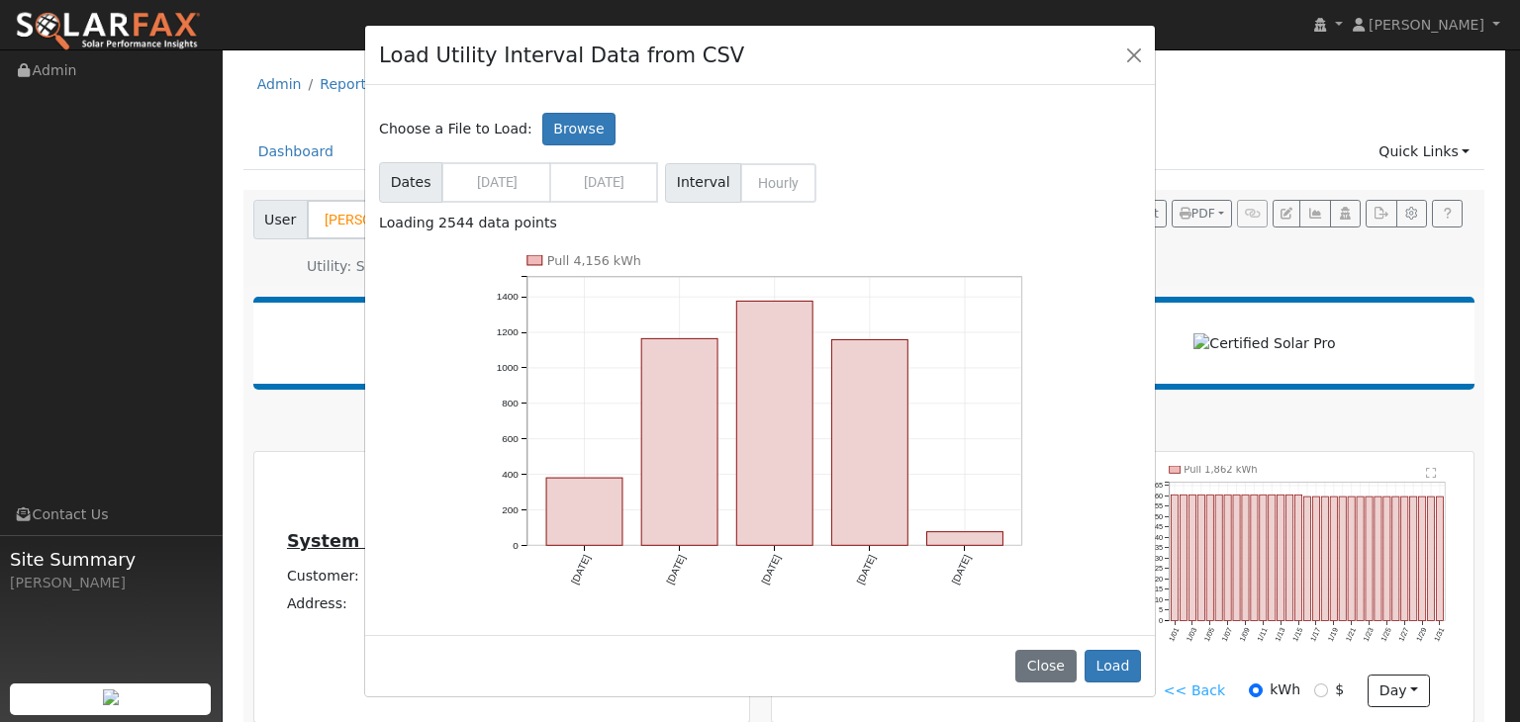
click at [790, 174] on span "Interval Hourly" at bounding box center [740, 183] width 151 height 40
click at [774, 186] on span "Interval Hourly" at bounding box center [740, 183] width 151 height 40
click at [1113, 662] on button "Load" at bounding box center [1112, 667] width 56 height 34
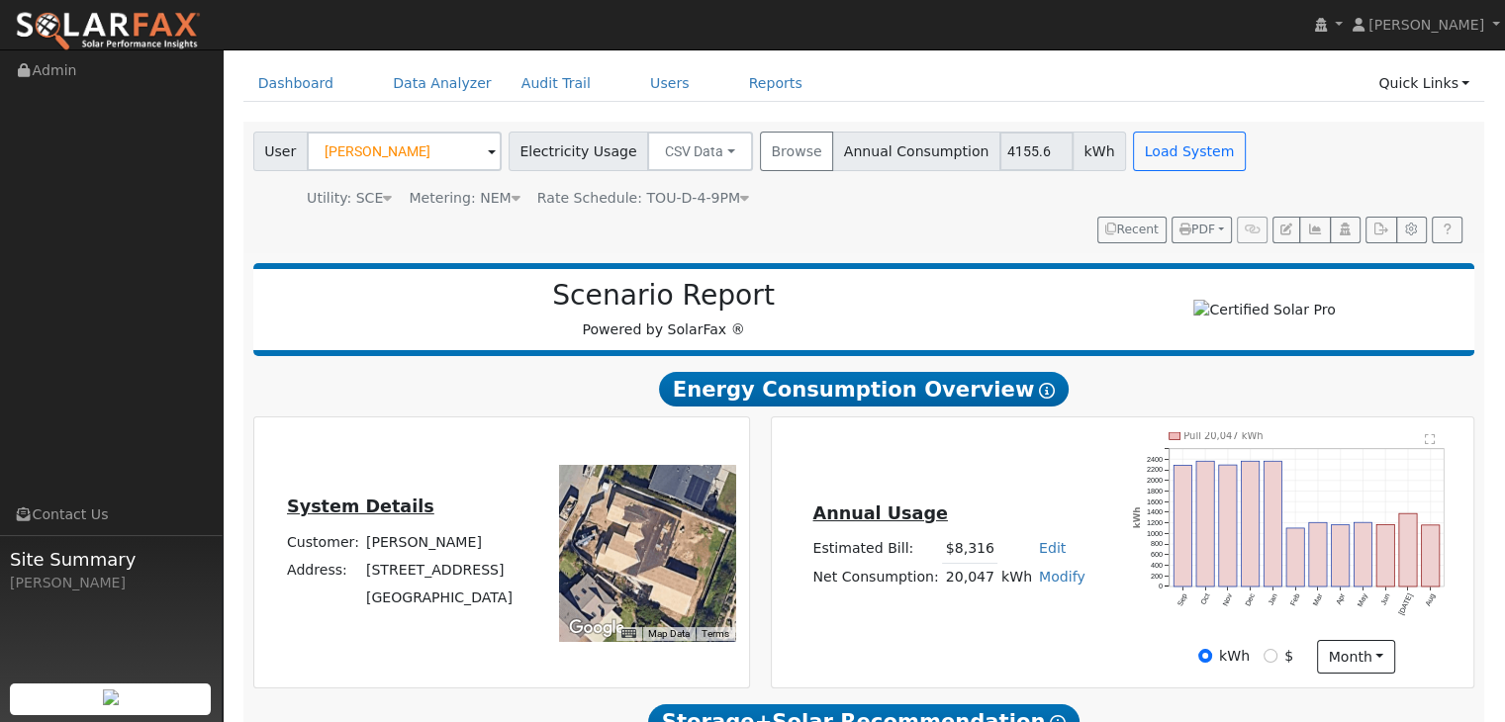
scroll to position [74, 0]
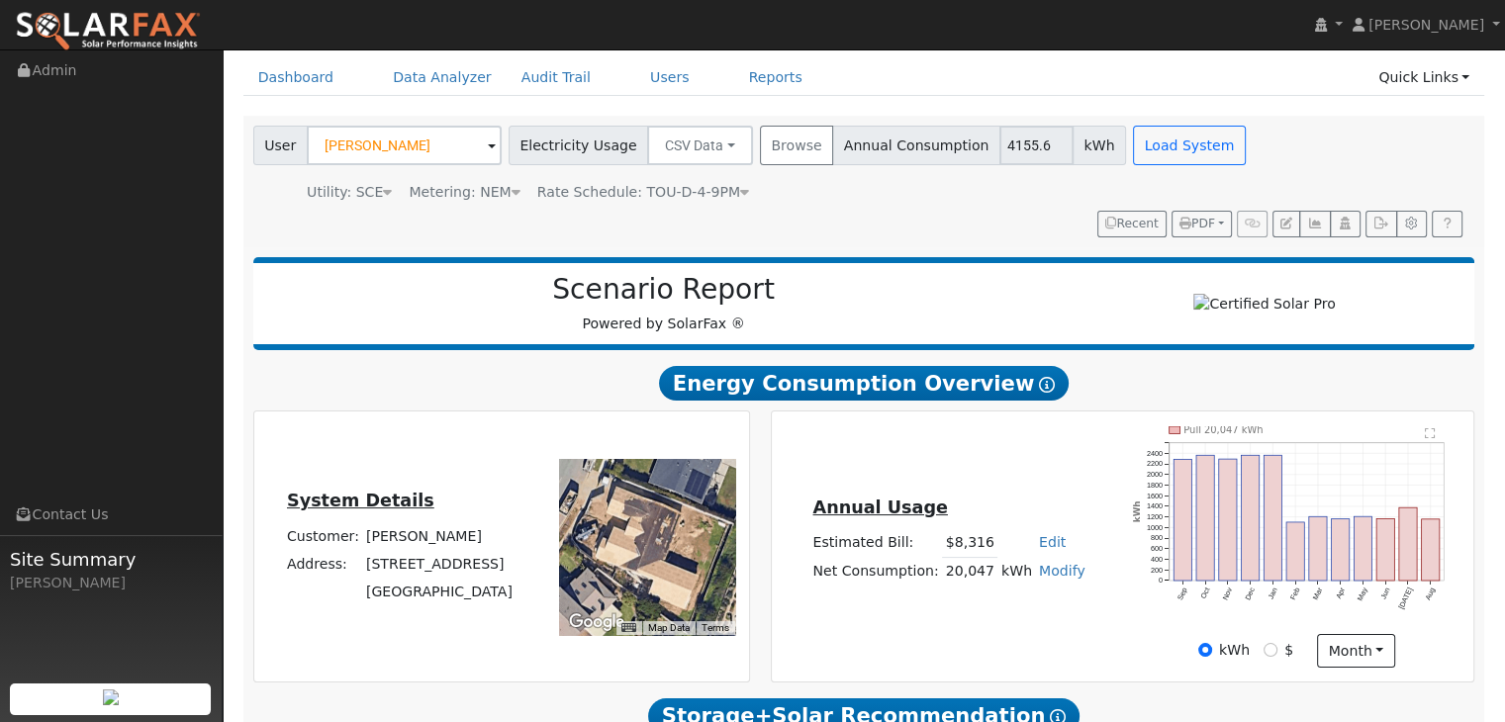
click at [1431, 439] on text "" at bounding box center [1431, 433] width 11 height 12
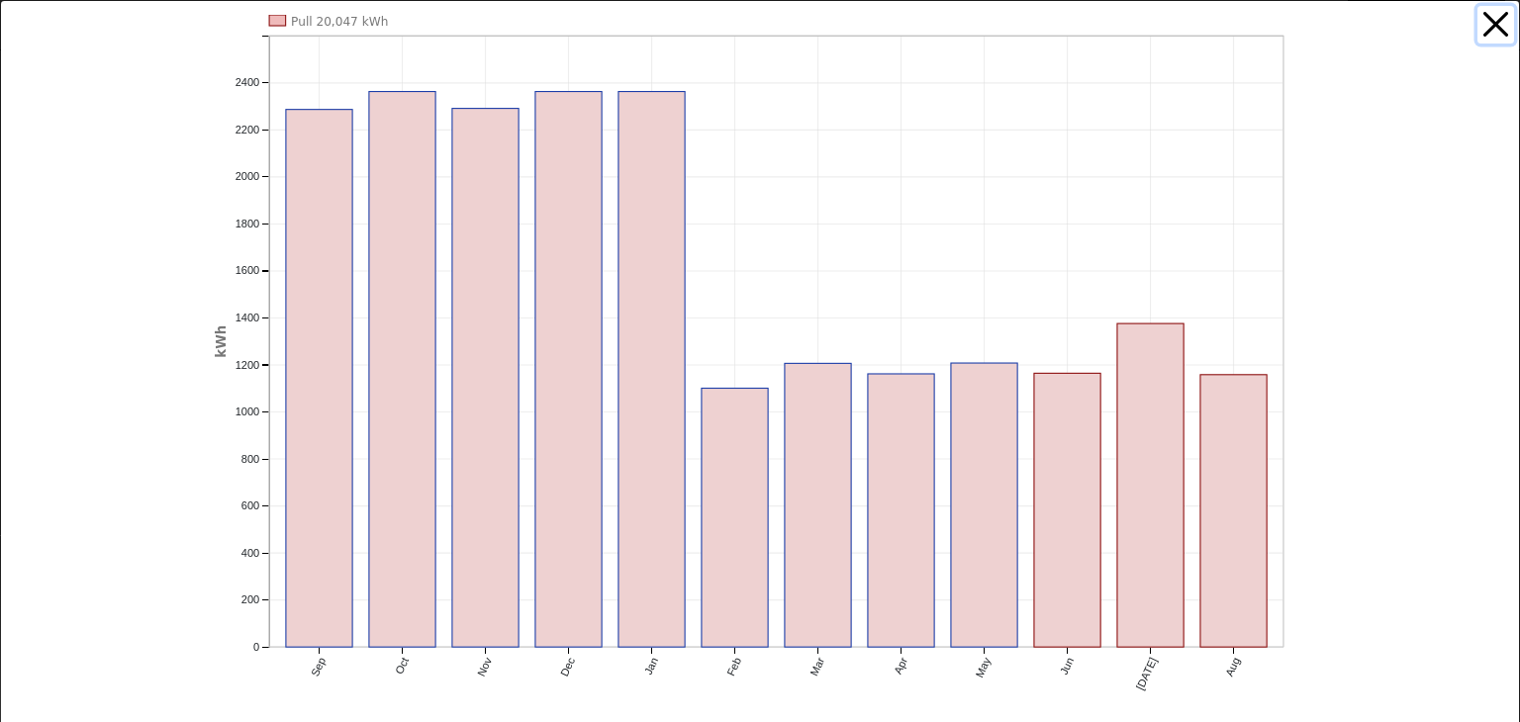
click at [1477, 29] on button "button" at bounding box center [1496, 25] width 38 height 38
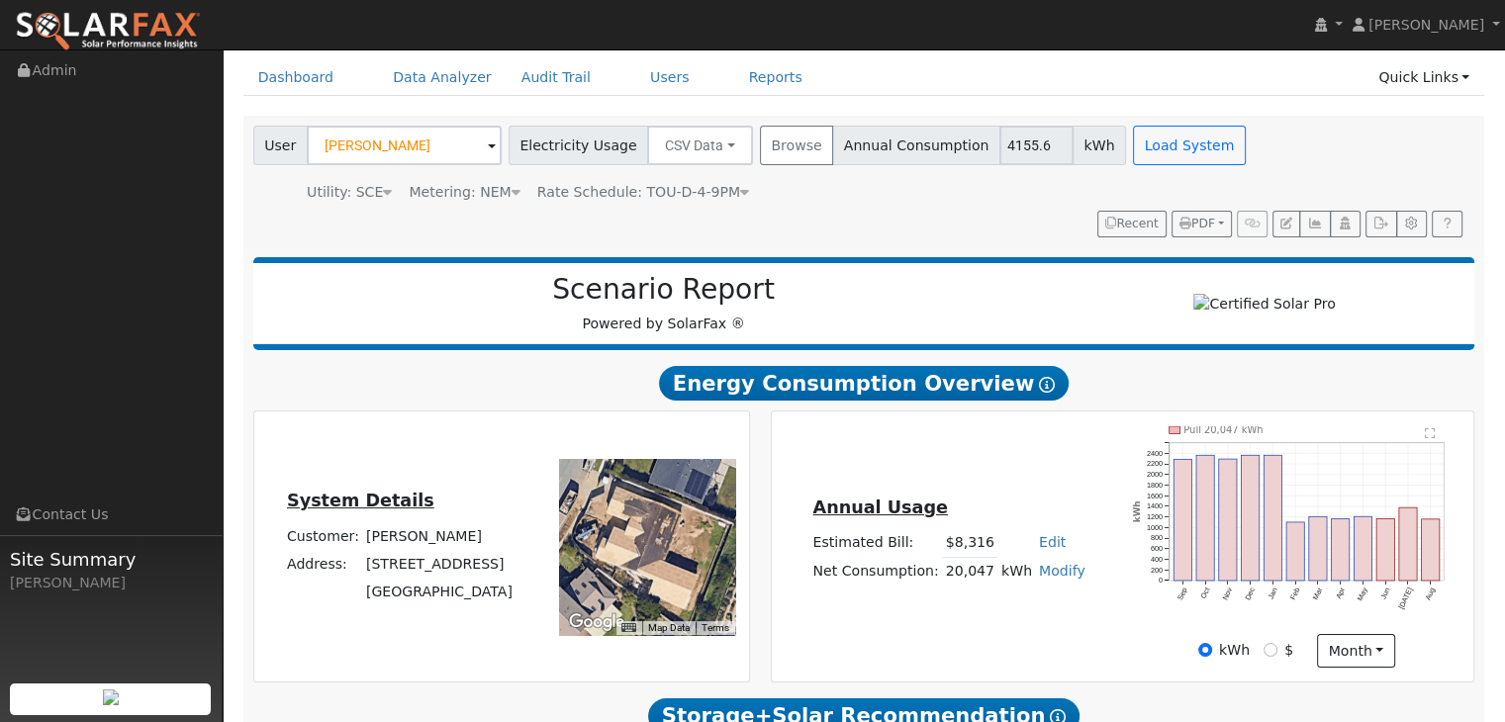
click at [973, 201] on div "Utility: SCE Southern [US_STATE] Edison Metering: NEM NEM NEM NBT Rate Schedule…" at bounding box center [751, 189] width 1004 height 28
click at [781, 142] on button "Browse" at bounding box center [796, 146] width 73 height 40
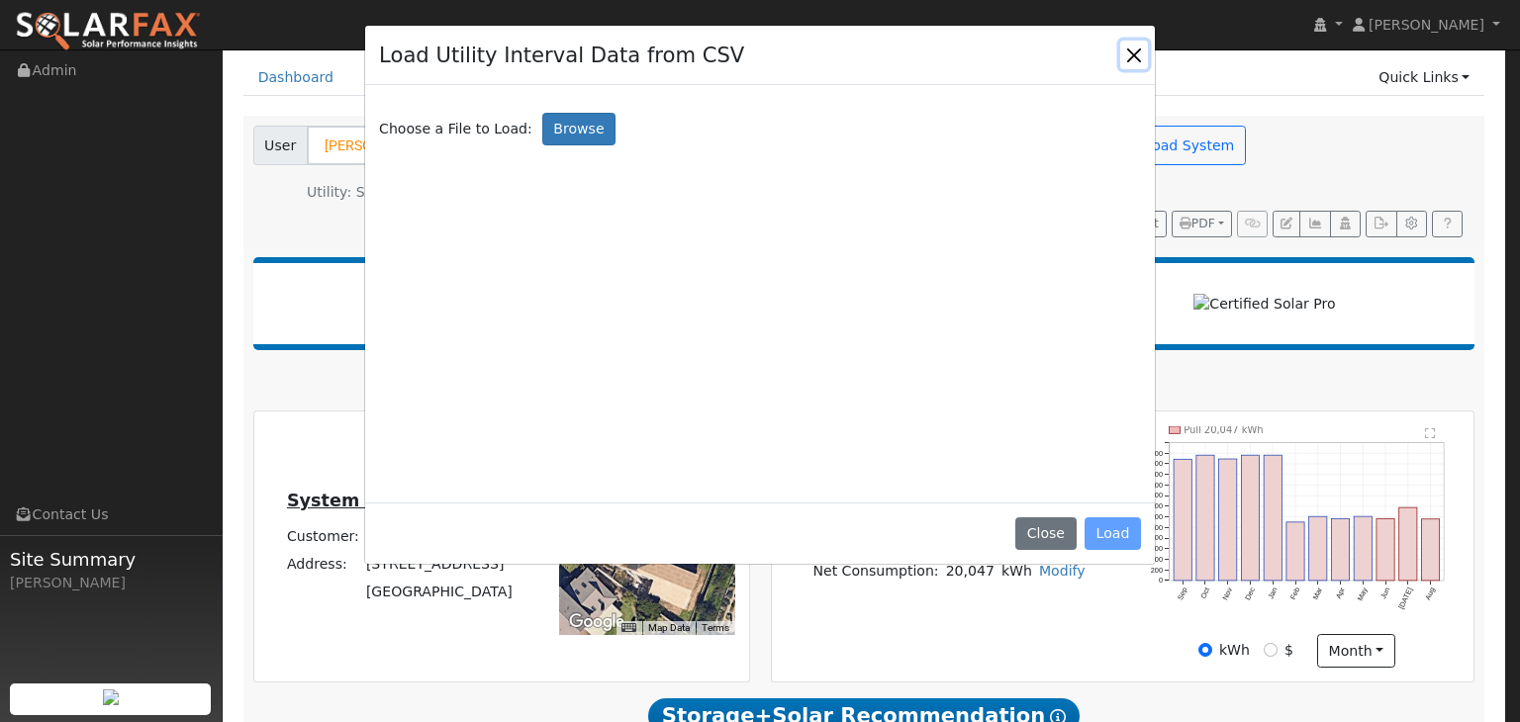
click at [1136, 42] on button "Close" at bounding box center [1134, 55] width 28 height 28
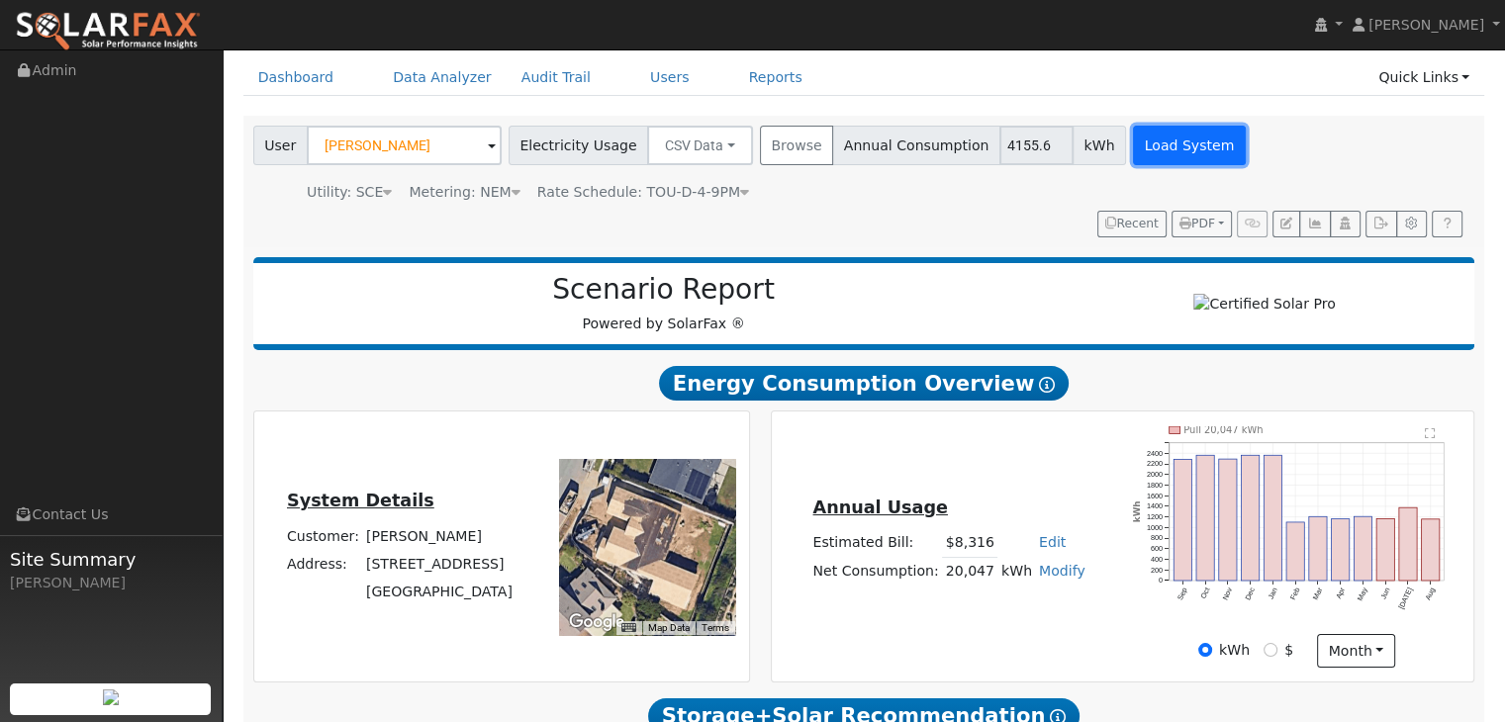
click at [1133, 147] on button "Load System" at bounding box center [1189, 146] width 113 height 40
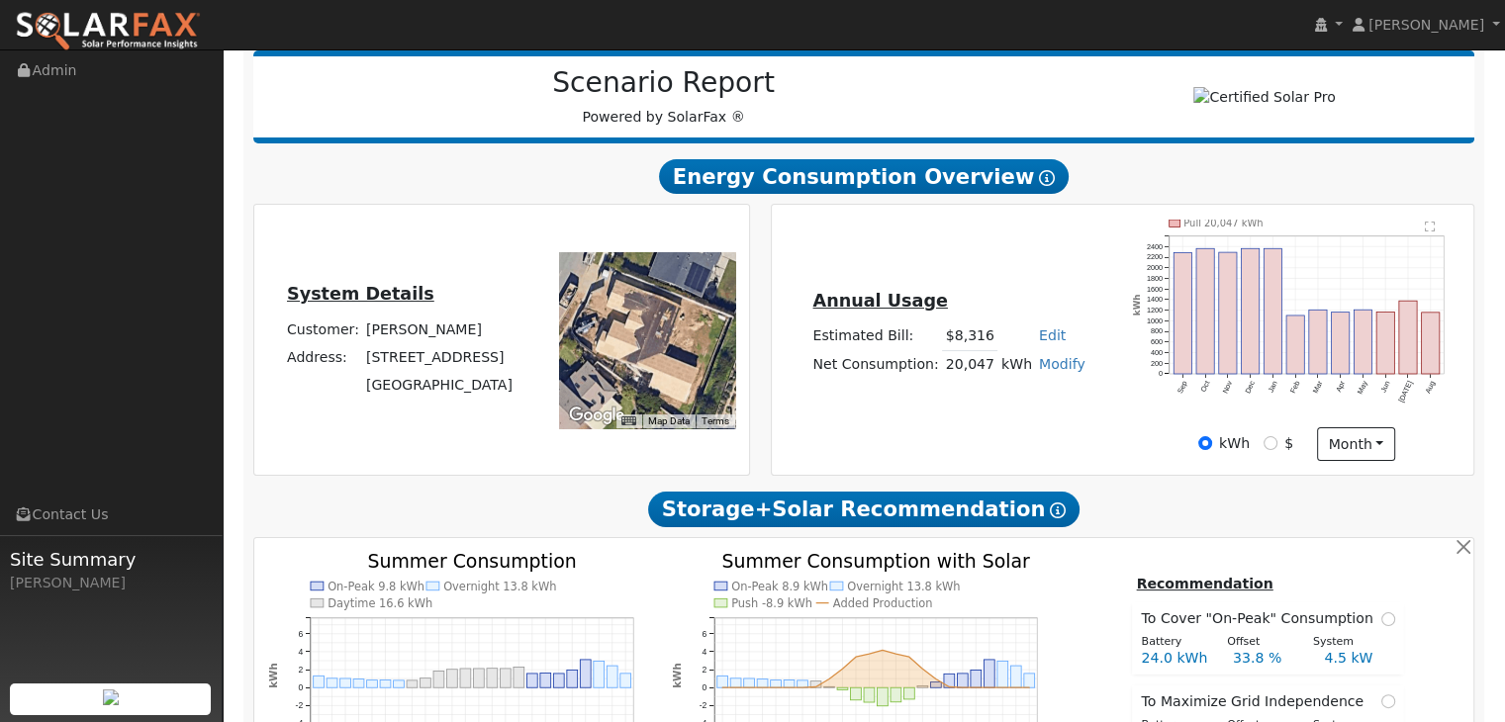
scroll to position [297, 0]
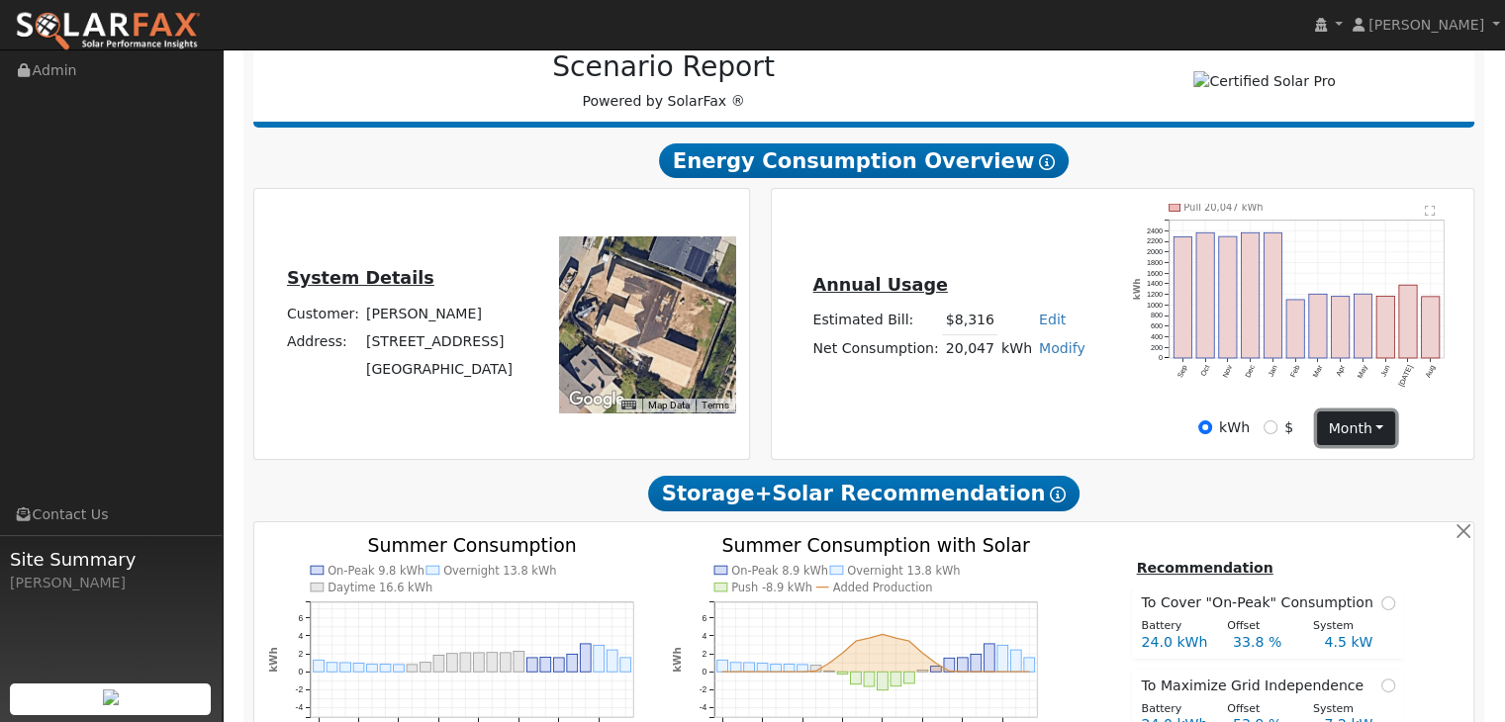
click at [1370, 445] on button "month" at bounding box center [1356, 429] width 78 height 34
click at [1352, 432] on button "month" at bounding box center [1356, 429] width 78 height 34
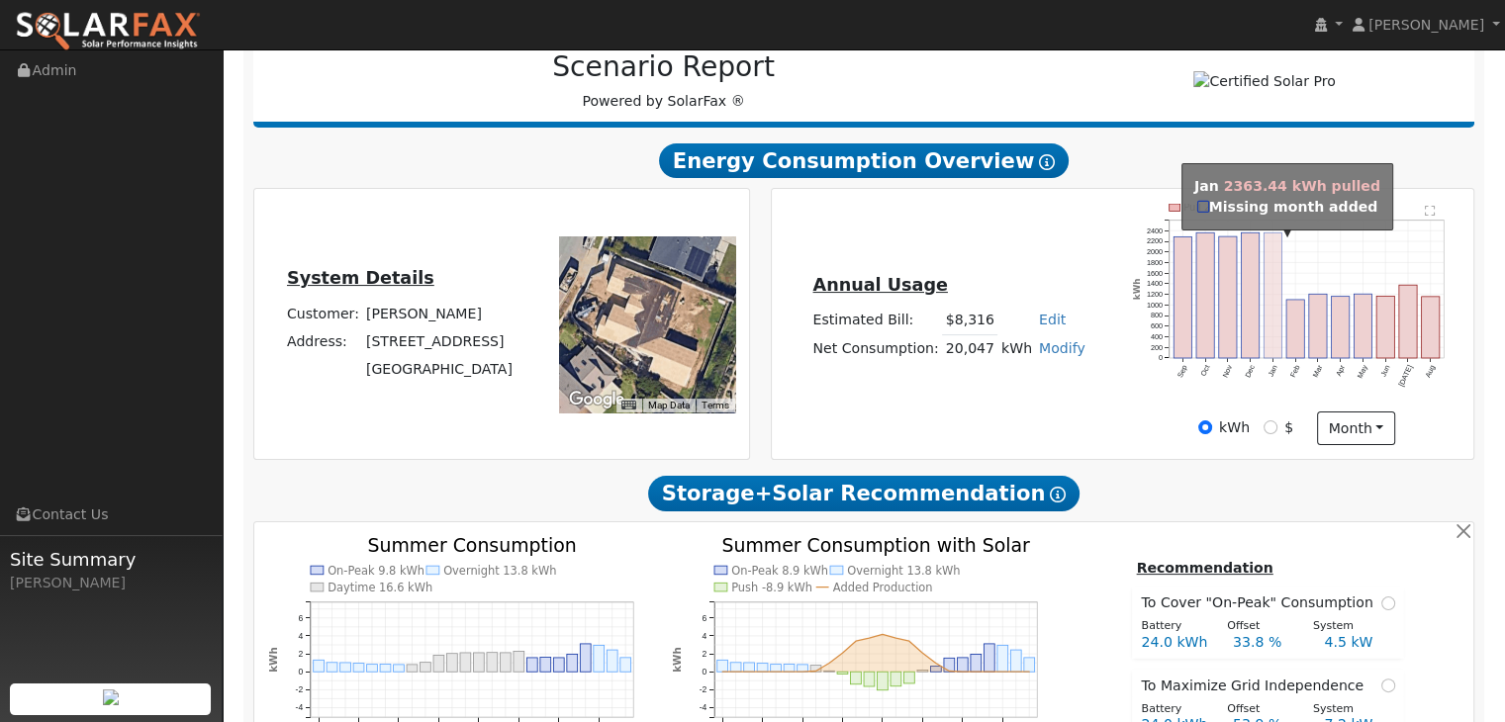
click at [1269, 274] on rect "onclick=""" at bounding box center [1273, 295] width 18 height 126
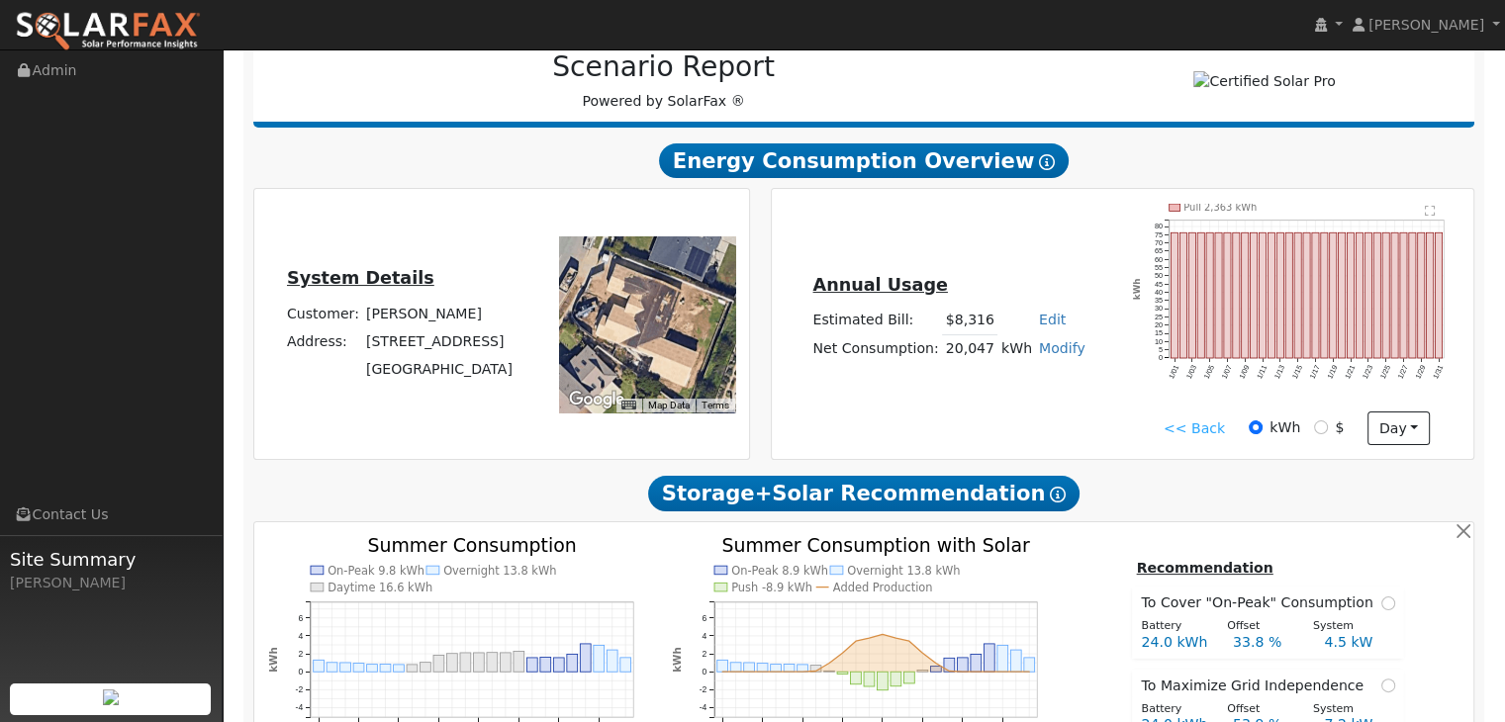
click at [1201, 424] on link "<< Back" at bounding box center [1193, 428] width 61 height 21
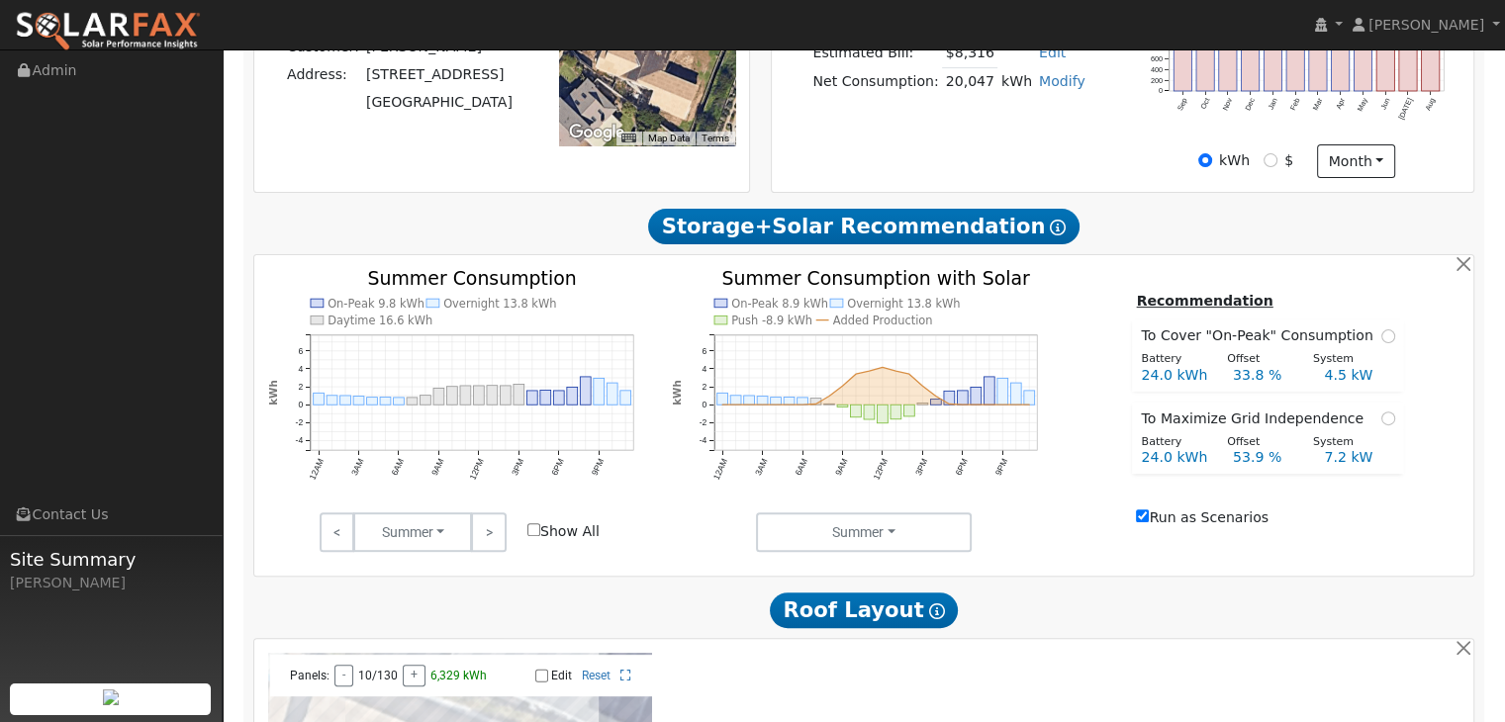
scroll to position [569, 0]
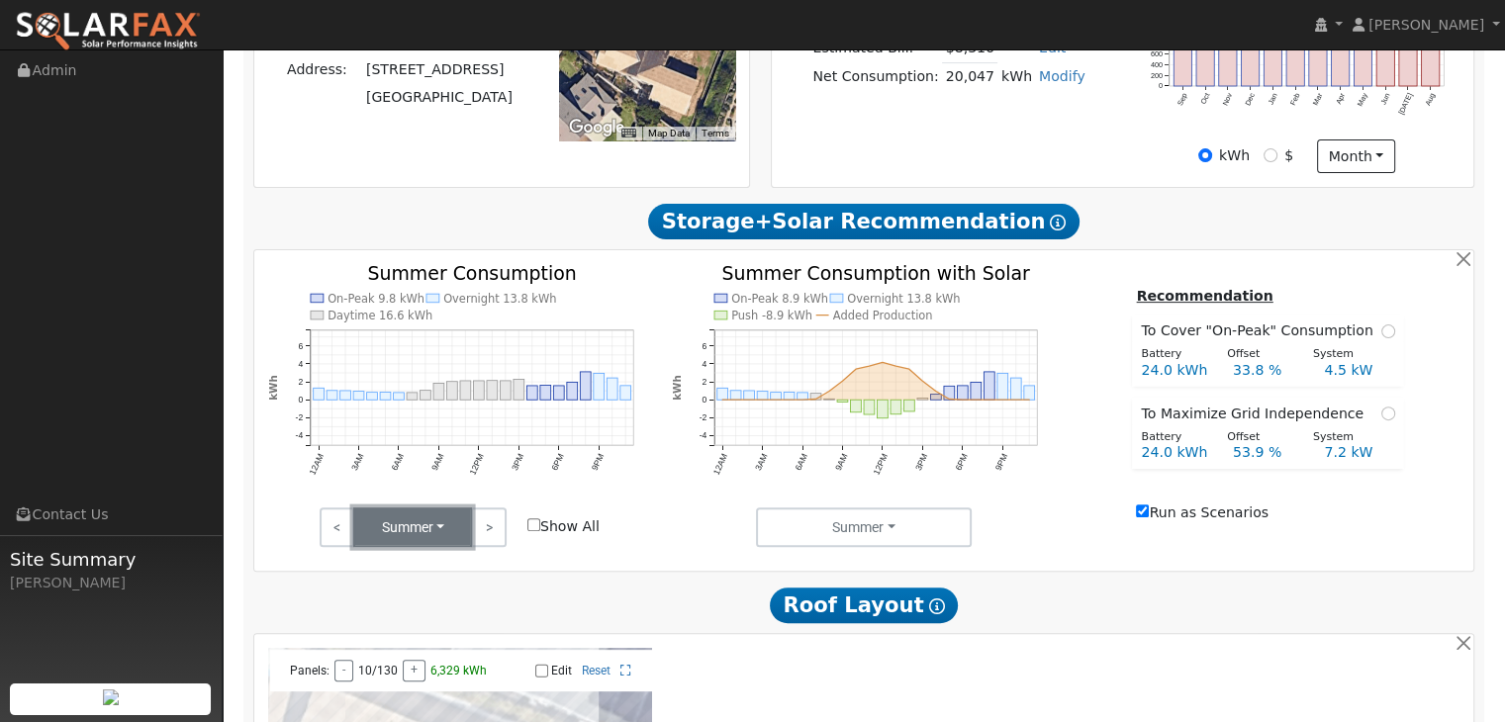
click at [444, 542] on button "Summer" at bounding box center [412, 527] width 119 height 40
click at [444, 540] on button "Summer" at bounding box center [412, 527] width 119 height 40
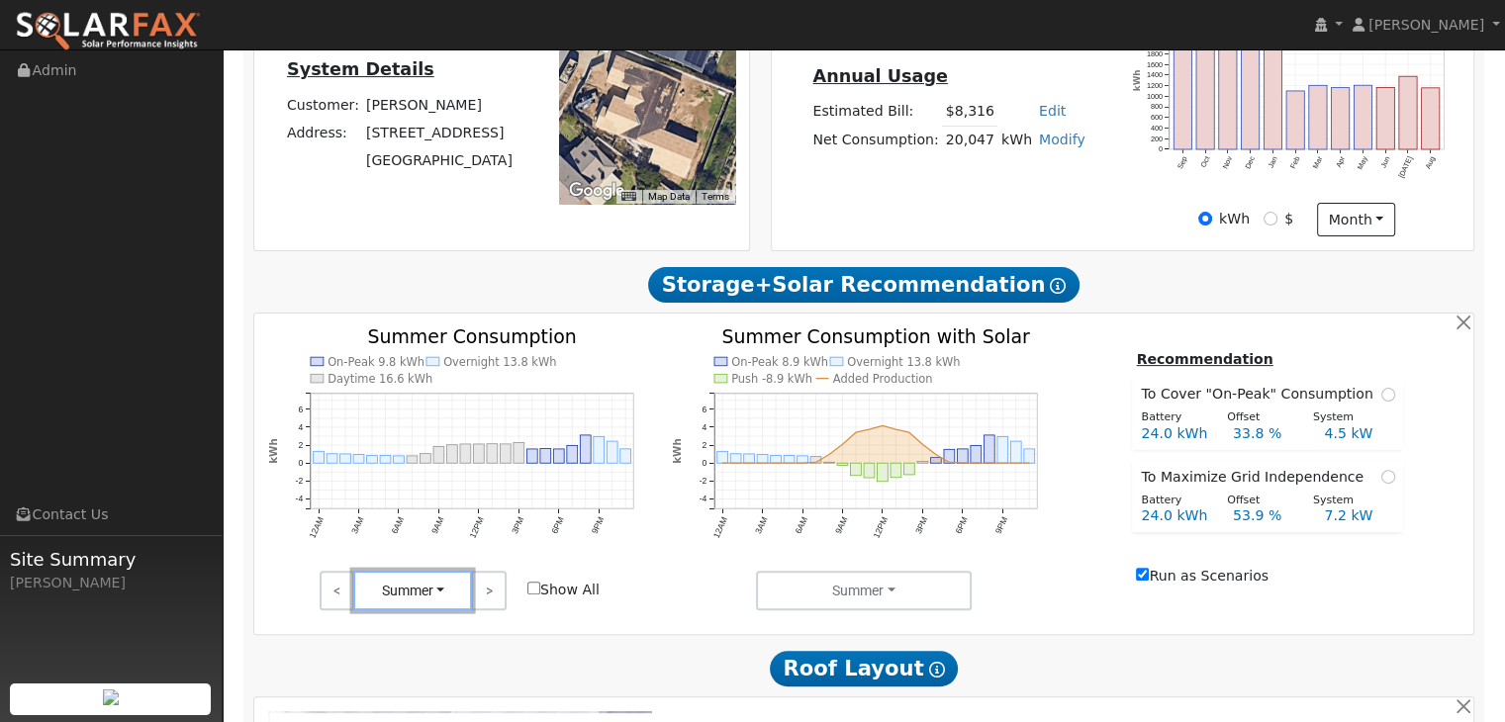
scroll to position [463, 0]
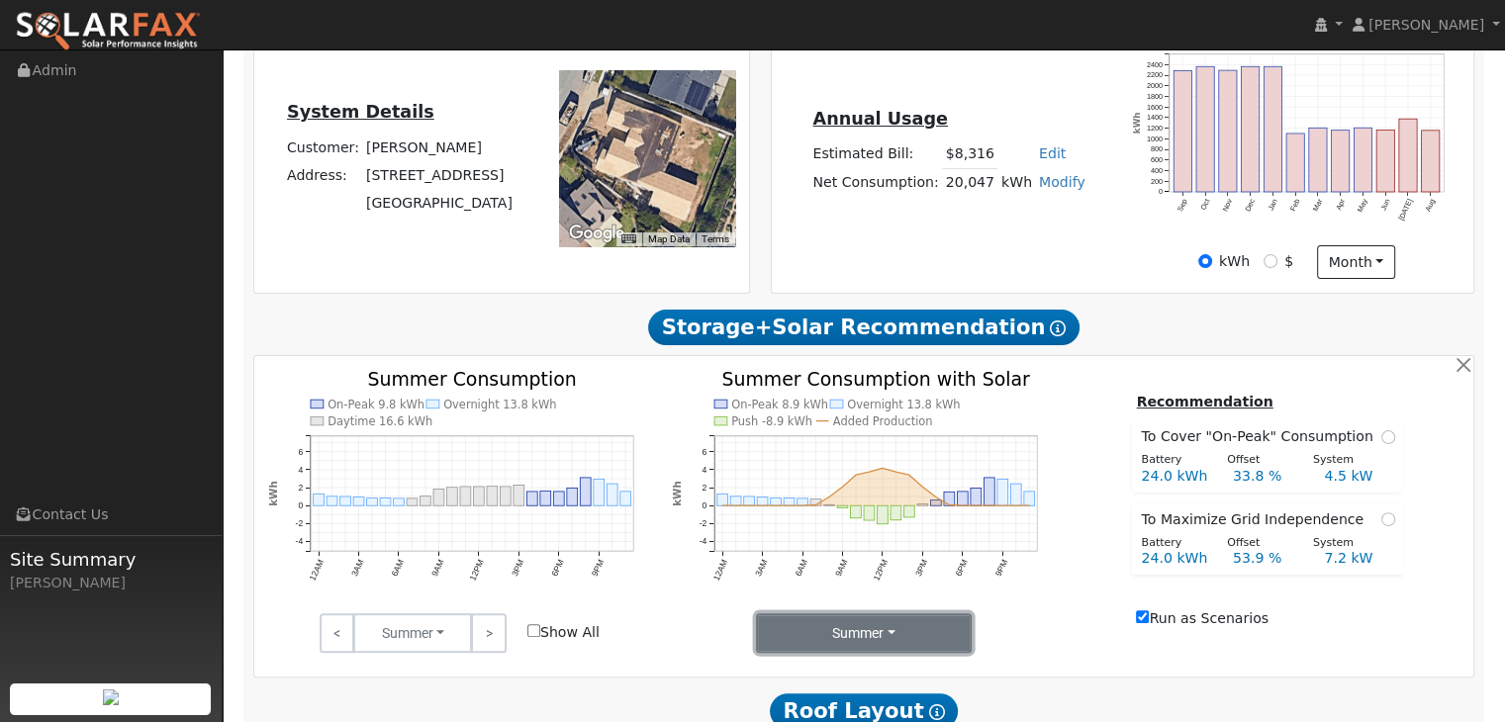
click at [887, 642] on button "Summer" at bounding box center [864, 633] width 217 height 40
click at [817, 568] on link "Seasons" at bounding box center [825, 562] width 138 height 28
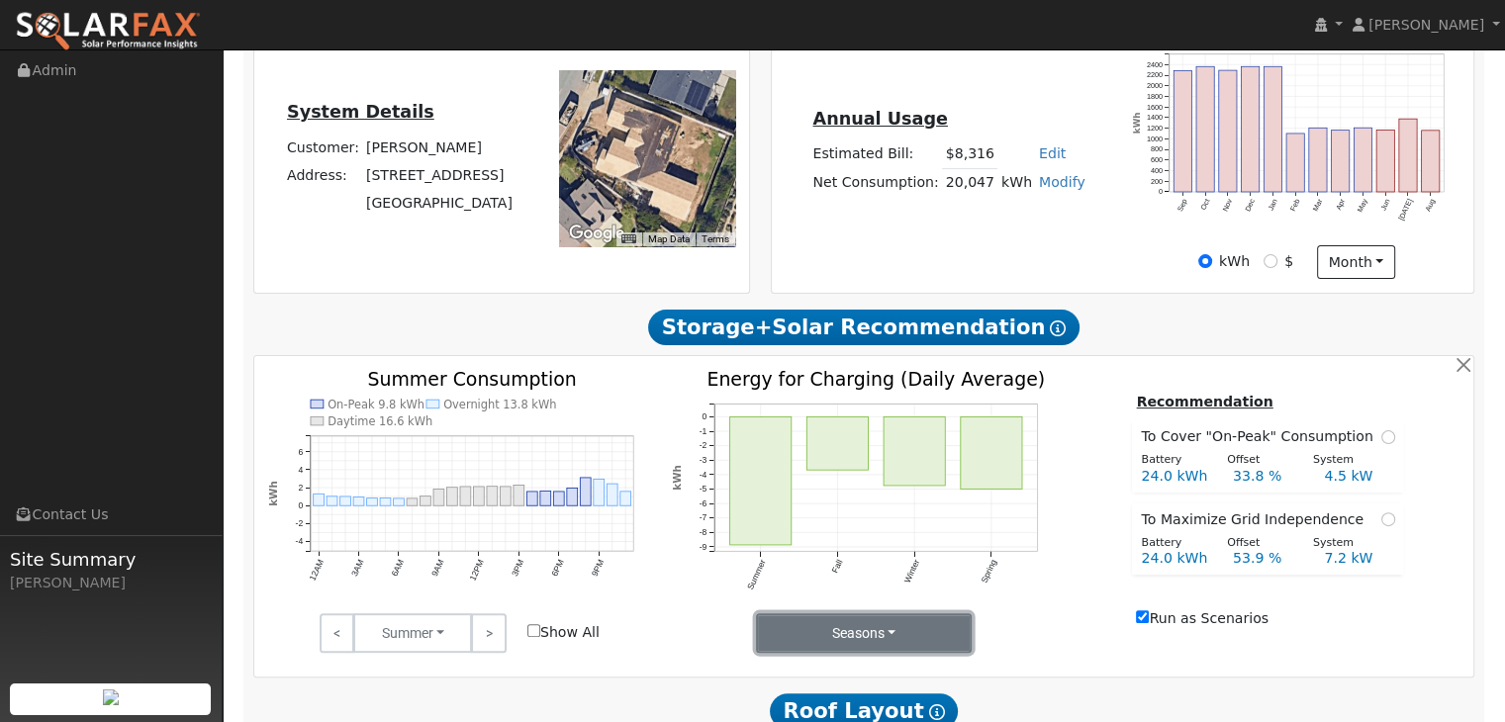
click at [882, 630] on button "Seasons" at bounding box center [864, 633] width 217 height 40
click at [803, 538] on link "Summer" at bounding box center [825, 534] width 138 height 28
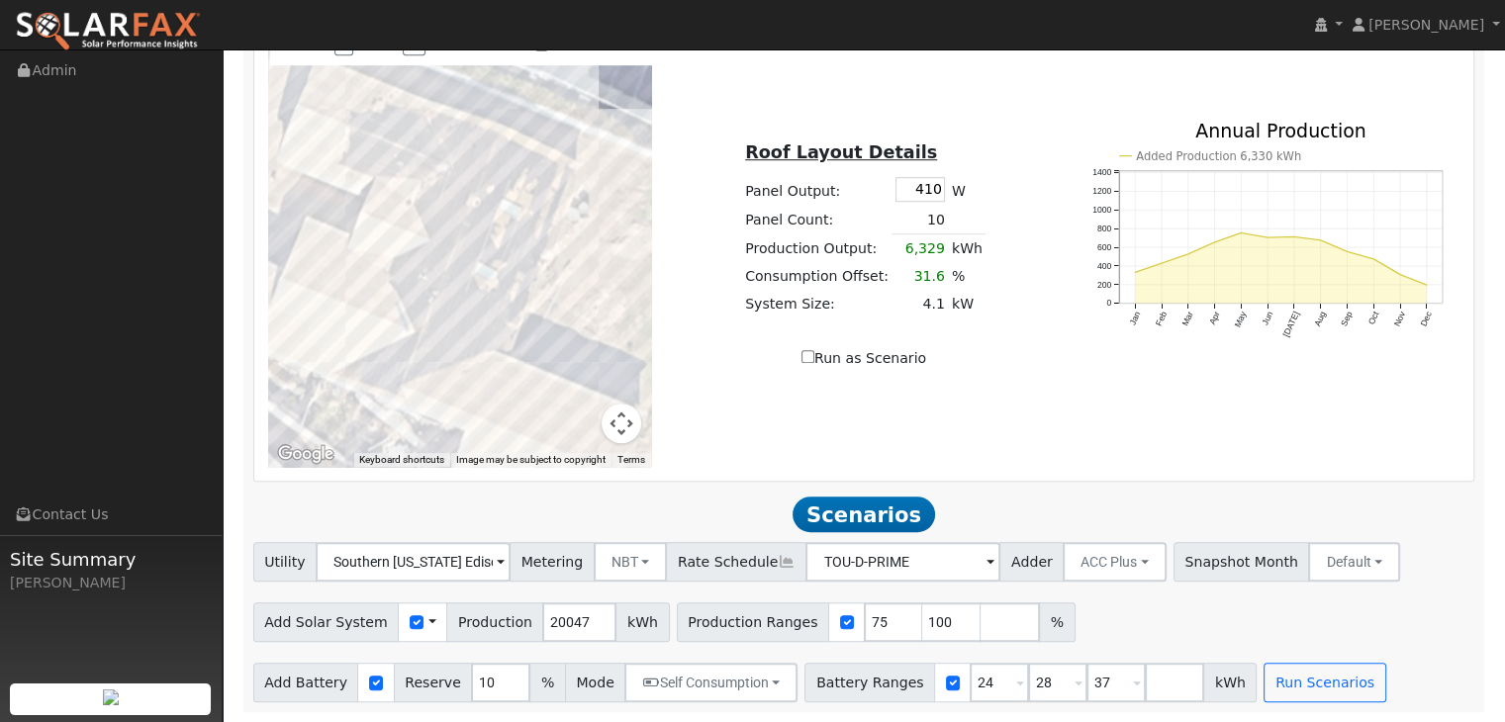
scroll to position [1205, 0]
click at [1086, 678] on input "37" at bounding box center [1115, 683] width 59 height 40
type input "3"
click at [1028, 688] on input "28" at bounding box center [1057, 683] width 59 height 40
type input "2"
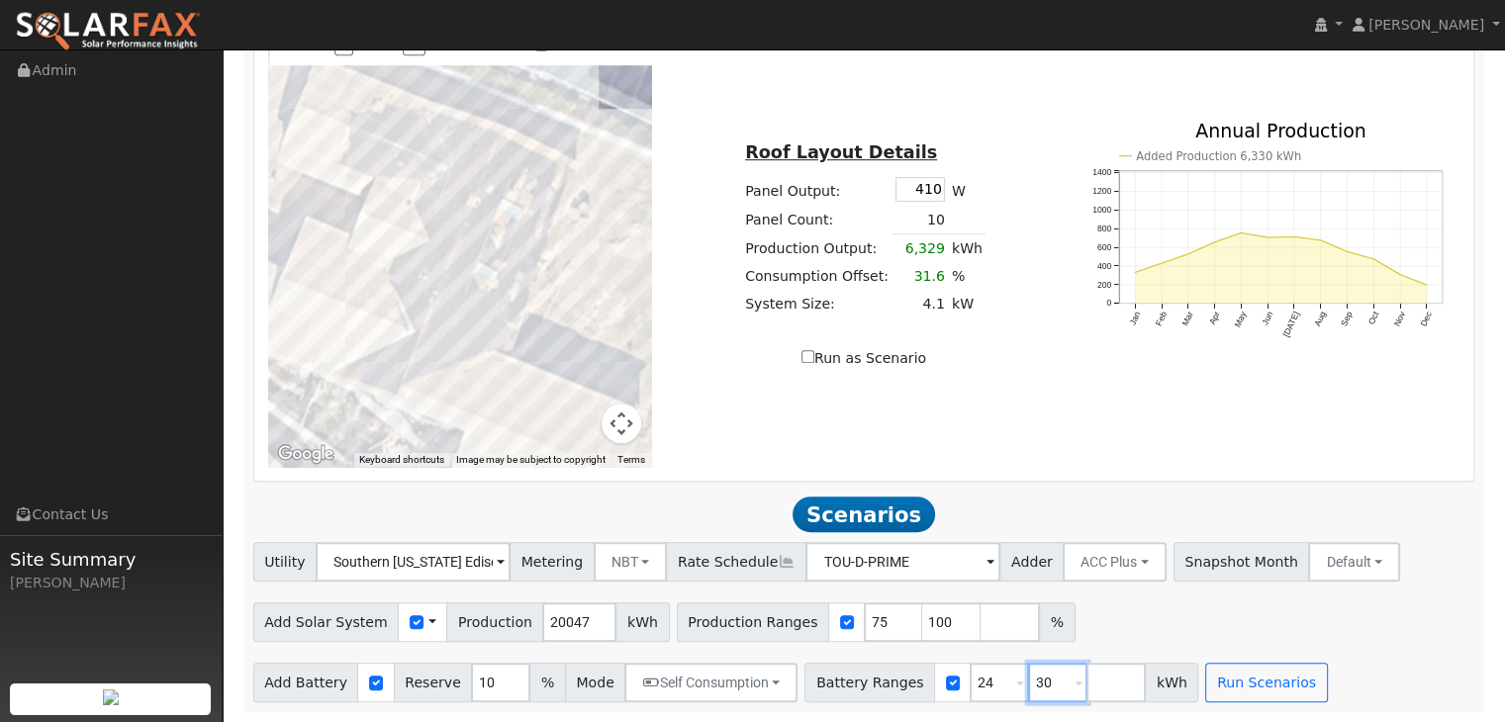
type input "30"
type input "20048"
click at [575, 621] on input "20048" at bounding box center [579, 622] width 74 height 40
